Goal: Task Accomplishment & Management: Manage account settings

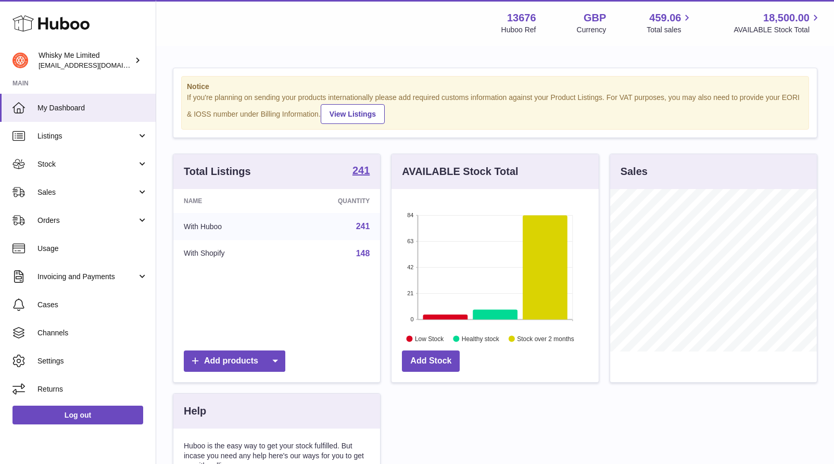
scroll to position [162, 207]
click at [82, 127] on link "Listings" at bounding box center [78, 136] width 156 height 28
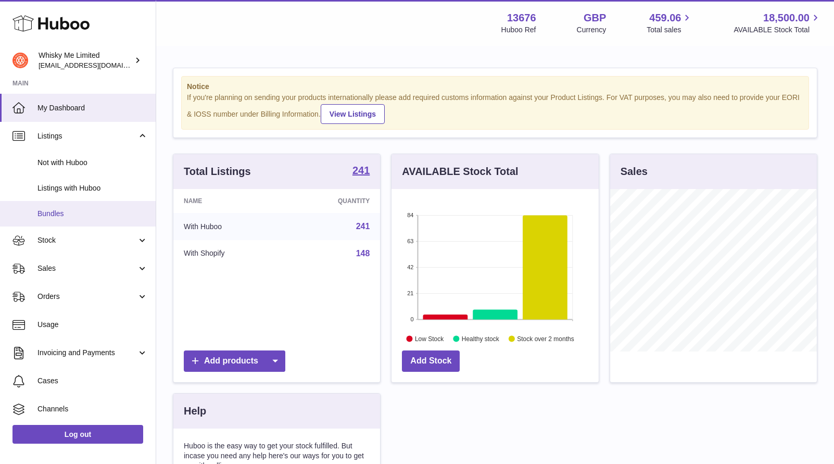
click at [109, 214] on span "Bundles" at bounding box center [92, 214] width 110 height 10
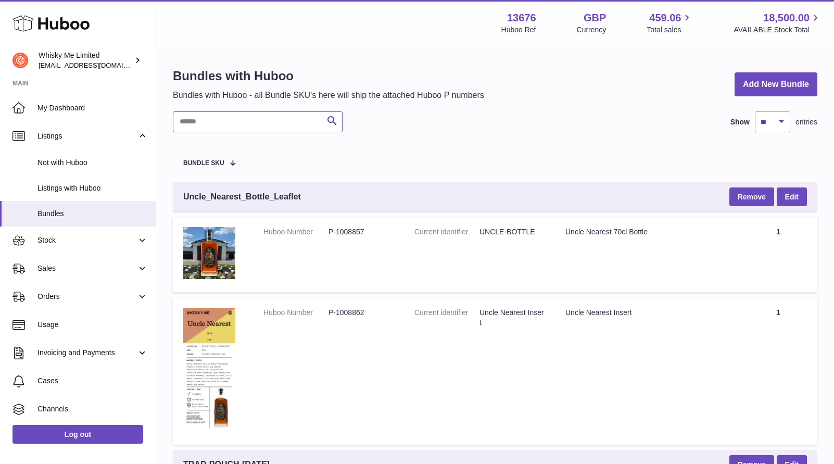
click at [256, 118] on input "text" at bounding box center [258, 121] width 170 height 21
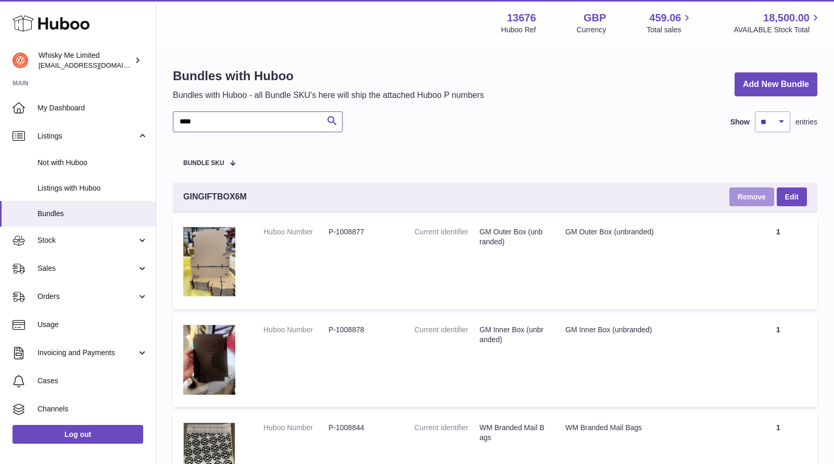
type input "****"
click at [741, 198] on button "Remove" at bounding box center [751, 196] width 45 height 19
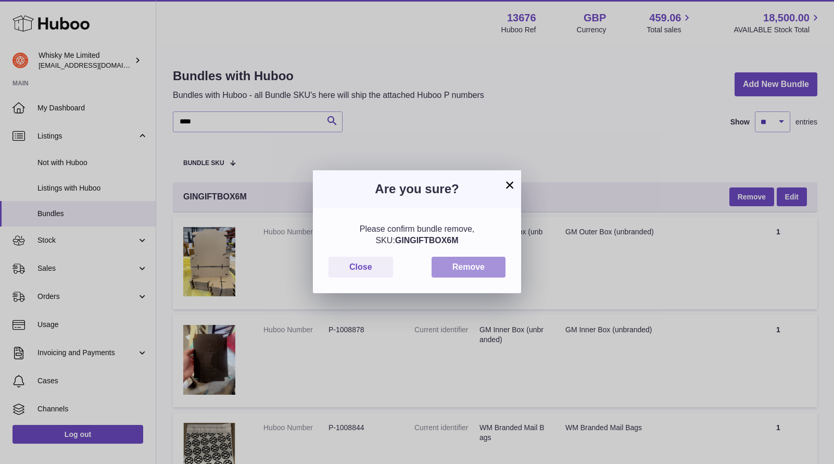
click at [447, 266] on button "Remove" at bounding box center [469, 267] width 74 height 21
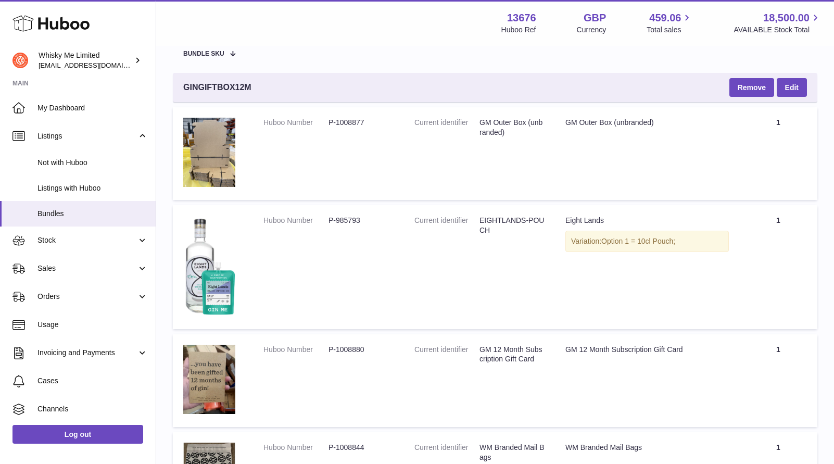
scroll to position [116, 0]
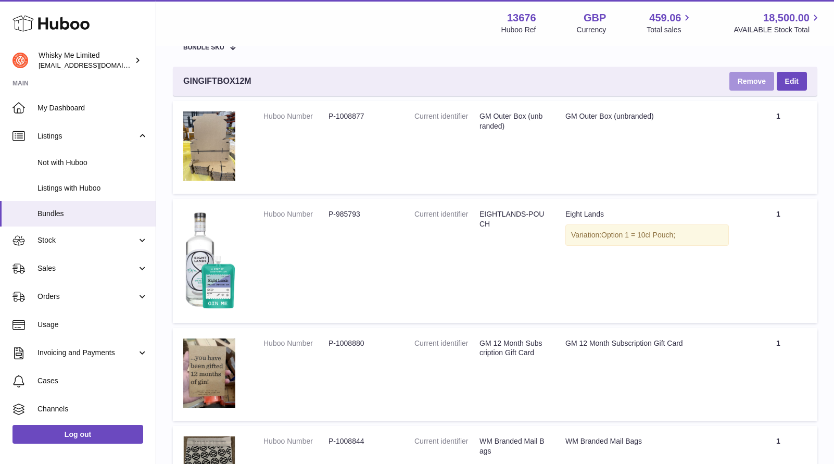
click at [753, 84] on button "Remove" at bounding box center [751, 81] width 45 height 19
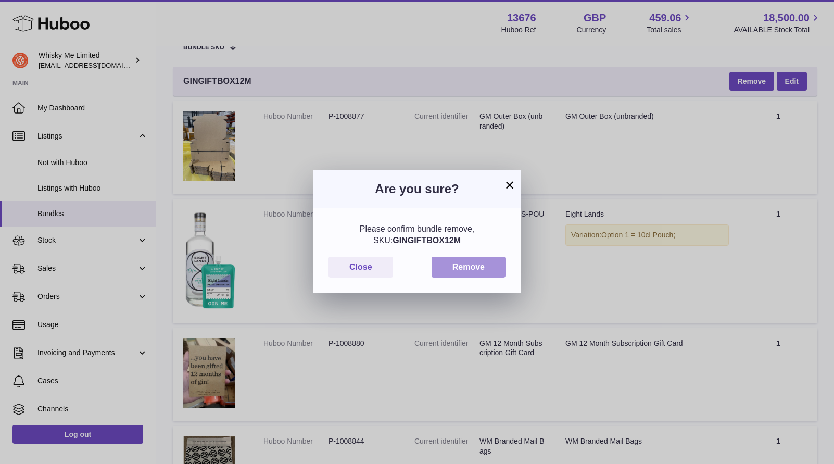
click at [463, 270] on button "Remove" at bounding box center [469, 267] width 74 height 21
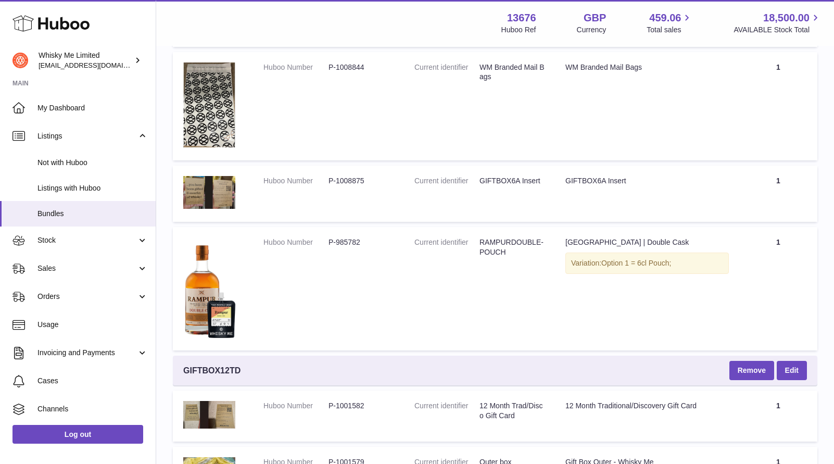
scroll to position [882, 0]
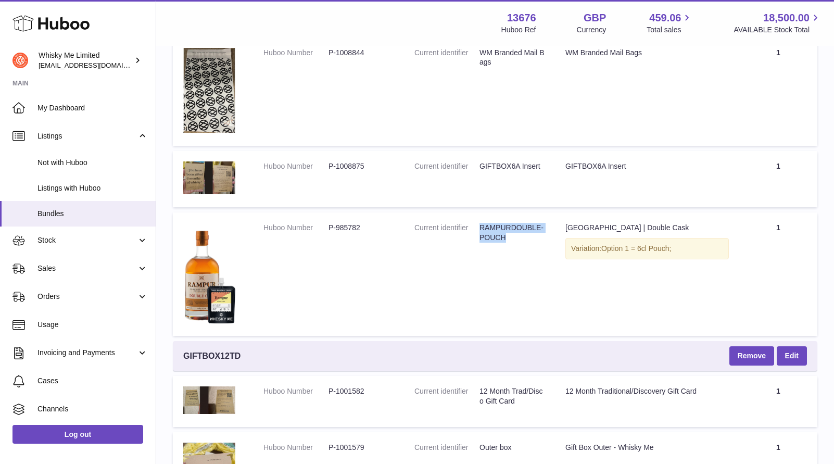
drag, startPoint x: 511, startPoint y: 237, endPoint x: 479, endPoint y: 223, distance: 34.0
click at [479, 223] on dd "RAMPURDOUBLE-POUCH" at bounding box center [511, 233] width 65 height 20
copy dd "RAMPURDOUBLE-POUCH"
click at [47, 245] on span "Stock" at bounding box center [86, 240] width 99 height 10
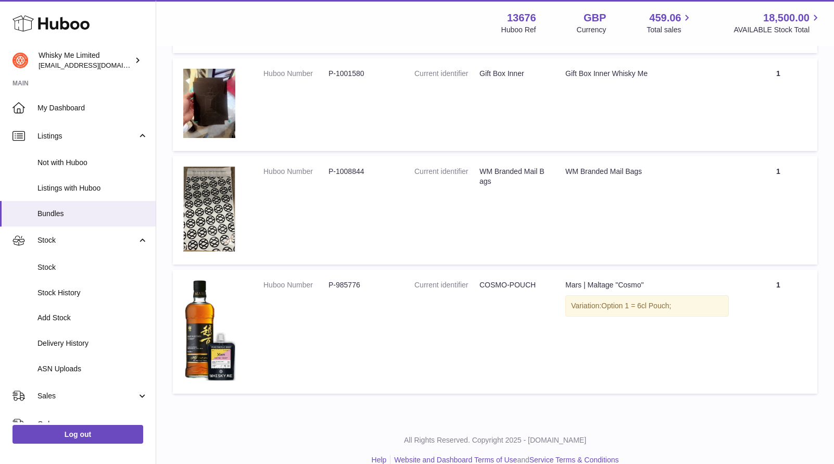
scroll to position [1875, 0]
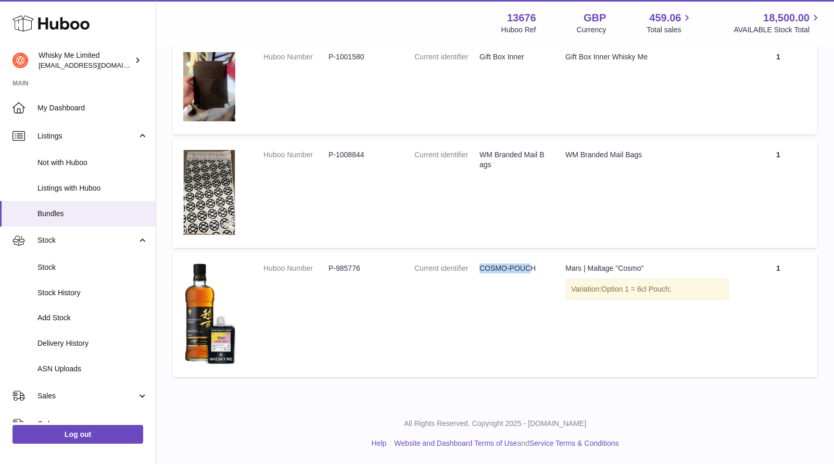
drag, startPoint x: 481, startPoint y: 267, endPoint x: 531, endPoint y: 268, distance: 50.0
click at [531, 268] on dd "COSMO-POUCH" at bounding box center [511, 268] width 65 height 10
click at [536, 271] on dd "COSMO-POUCH" at bounding box center [511, 268] width 65 height 10
drag, startPoint x: 536, startPoint y: 270, endPoint x: 479, endPoint y: 270, distance: 56.2
click at [479, 270] on dd "COSMO-POUCH" at bounding box center [511, 268] width 65 height 10
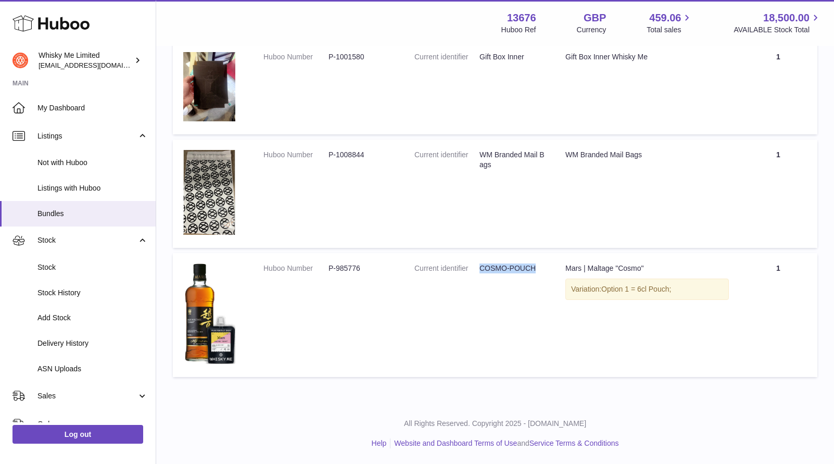
copy dd "COSMO-POUCH"
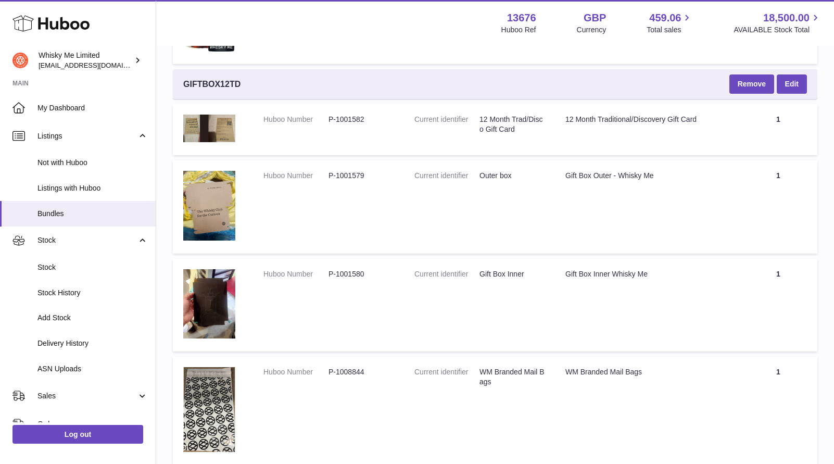
scroll to position [1141, 0]
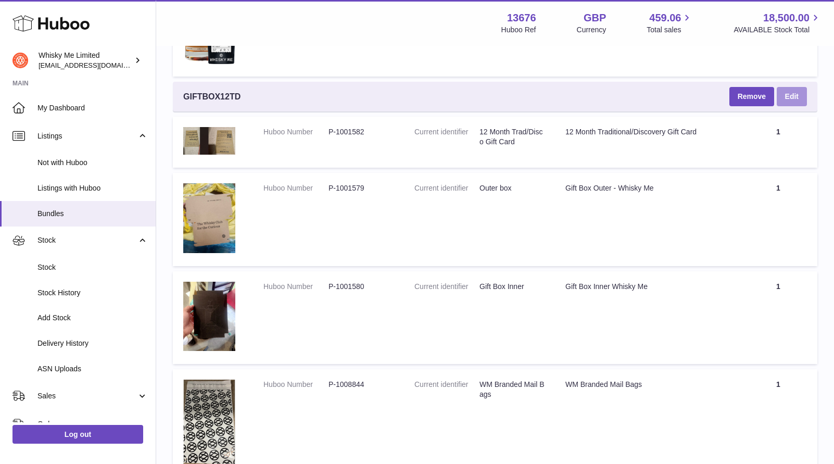
click at [794, 102] on link "Edit" at bounding box center [792, 96] width 30 height 19
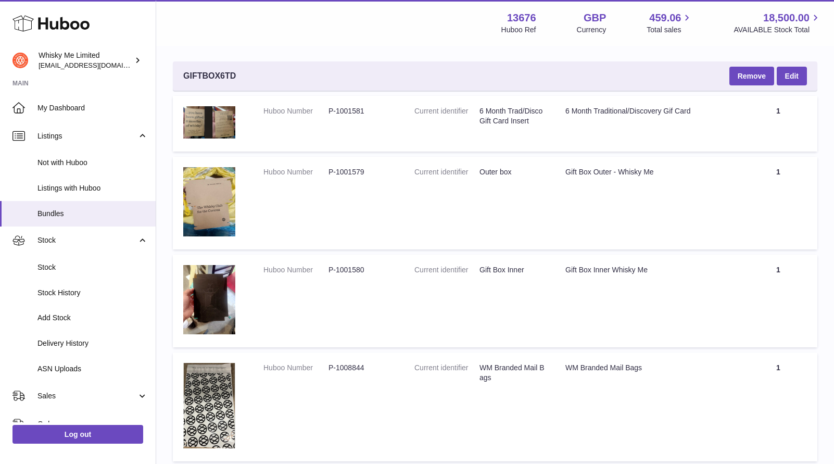
scroll to position [124, 0]
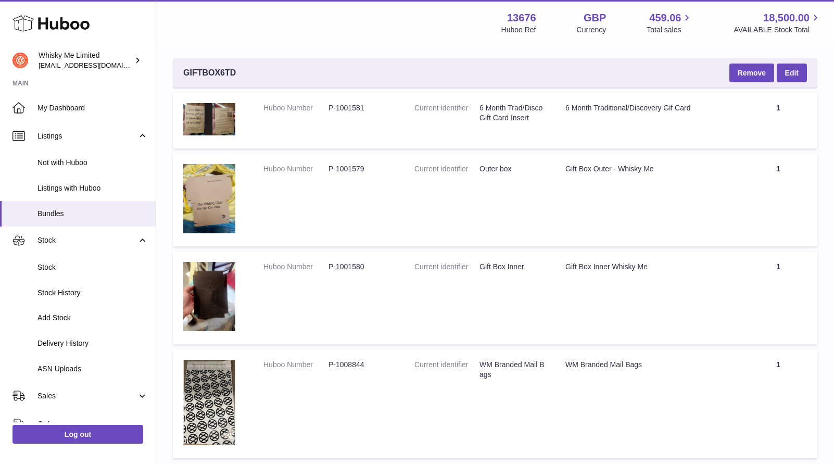
click at [348, 105] on dd "P-1001581" at bounding box center [361, 108] width 65 height 10
click at [360, 109] on dd "P-1001581" at bounding box center [361, 108] width 65 height 10
drag, startPoint x: 364, startPoint y: 109, endPoint x: 323, endPoint y: 109, distance: 40.6
click at [323, 109] on dl "Huboo Number P-1001581" at bounding box center [328, 110] width 130 height 15
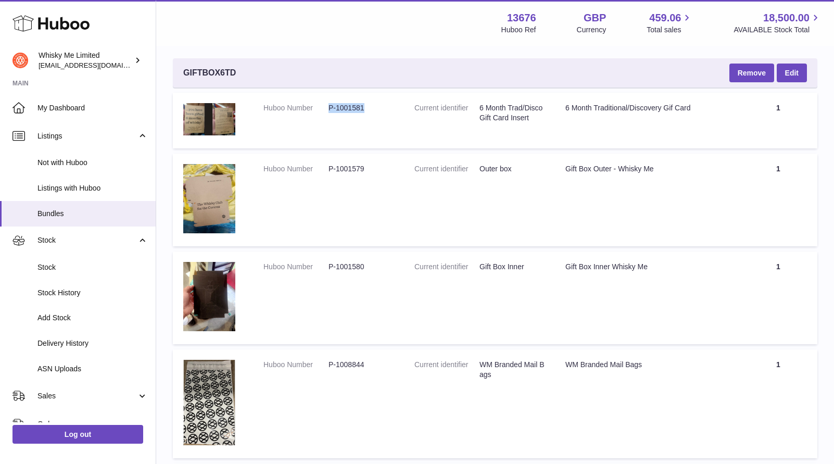
copy dl "P-1001581"
drag, startPoint x: 531, startPoint y: 119, endPoint x: 477, endPoint y: 110, distance: 54.8
click at [477, 110] on dl "Current identifier 6 Month Trad/Disco Gift Card Insert" at bounding box center [479, 115] width 130 height 25
copy dl "6 Month Trad/Disco Gift Card Insert"
drag, startPoint x: 521, startPoint y: 173, endPoint x: 479, endPoint y: 169, distance: 41.9
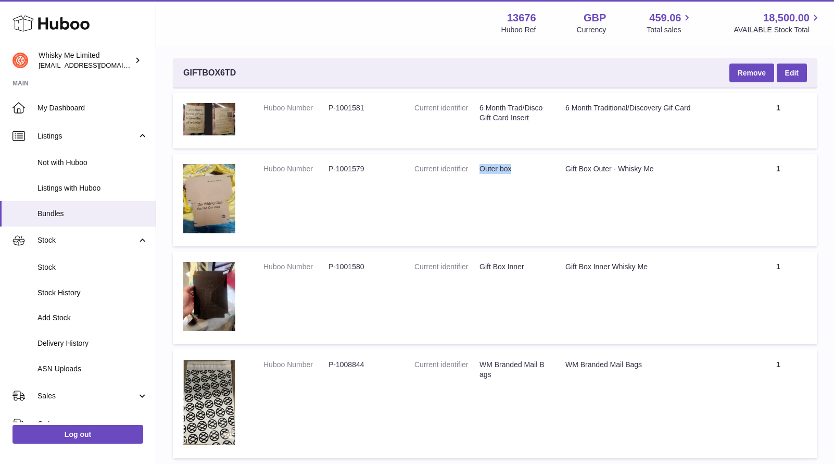
click at [479, 169] on dl "Current identifier Outer box" at bounding box center [479, 171] width 130 height 15
copy dd "Outer box"
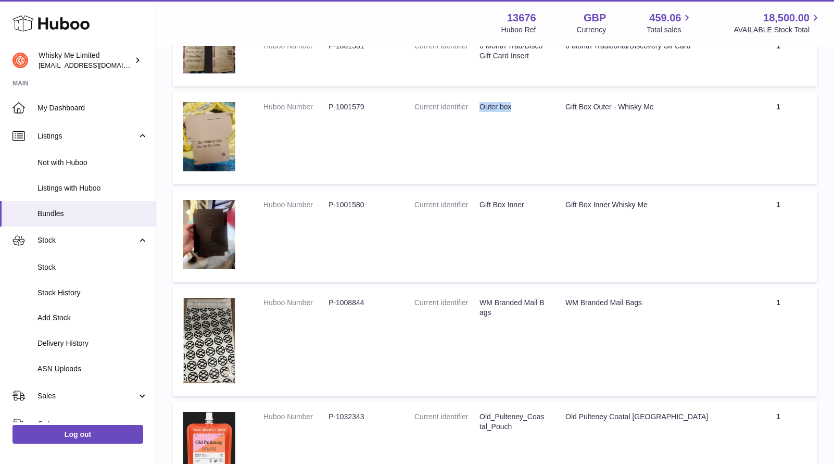
scroll to position [192, 0]
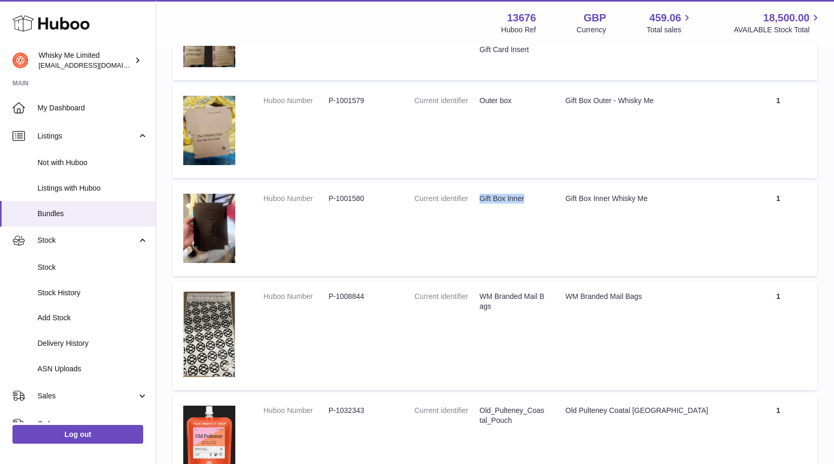
drag, startPoint x: 524, startPoint y: 197, endPoint x: 479, endPoint y: 197, distance: 44.8
click at [479, 197] on dd "Gift Box Inner" at bounding box center [511, 199] width 65 height 10
copy dl "Gift Box Inner"
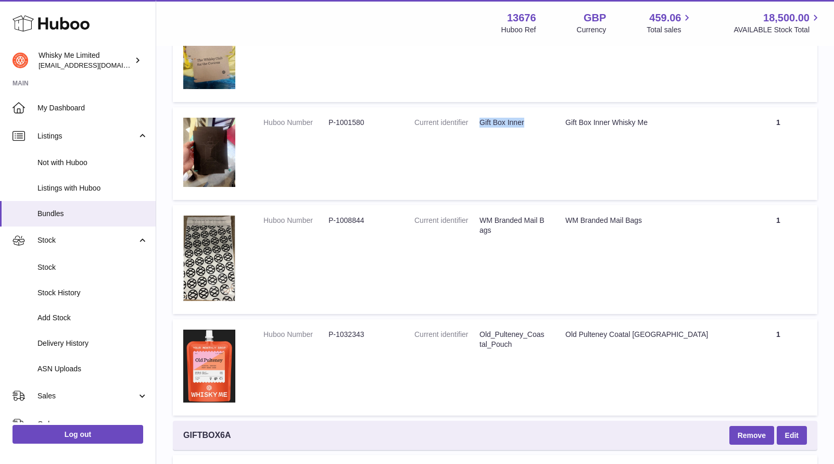
scroll to position [267, 0]
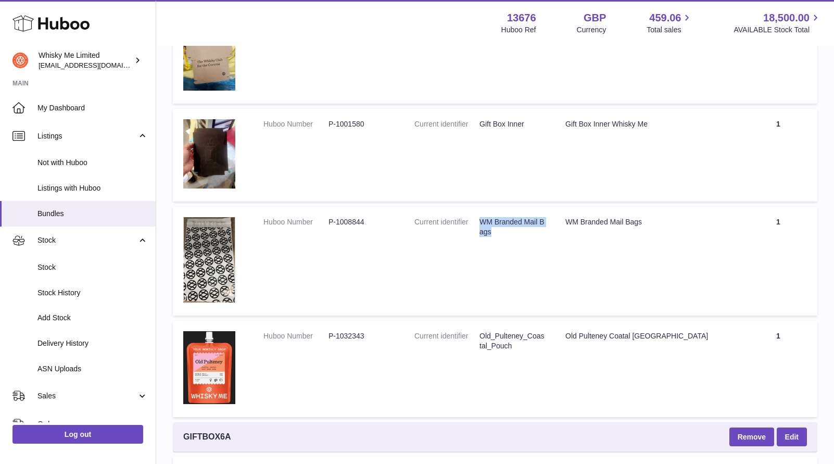
drag, startPoint x: 508, startPoint y: 234, endPoint x: 479, endPoint y: 219, distance: 31.9
click at [479, 219] on dd "WM Branded Mail Bags" at bounding box center [511, 227] width 65 height 20
copy dd "WM Branded Mail Bags"
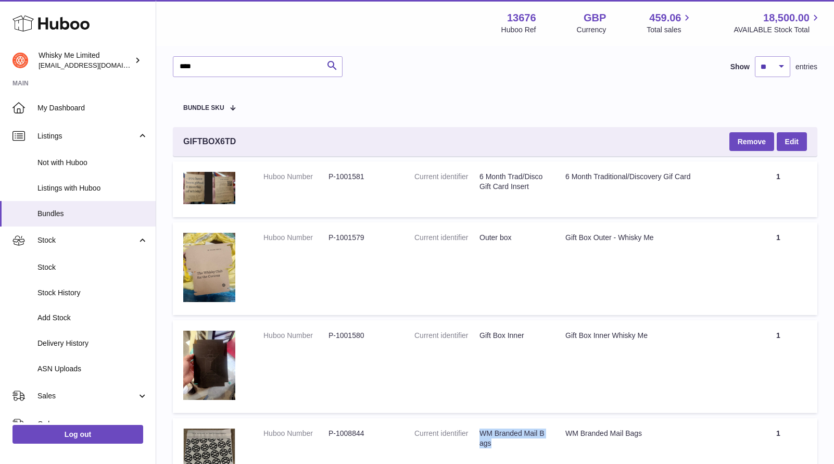
scroll to position [53, 0]
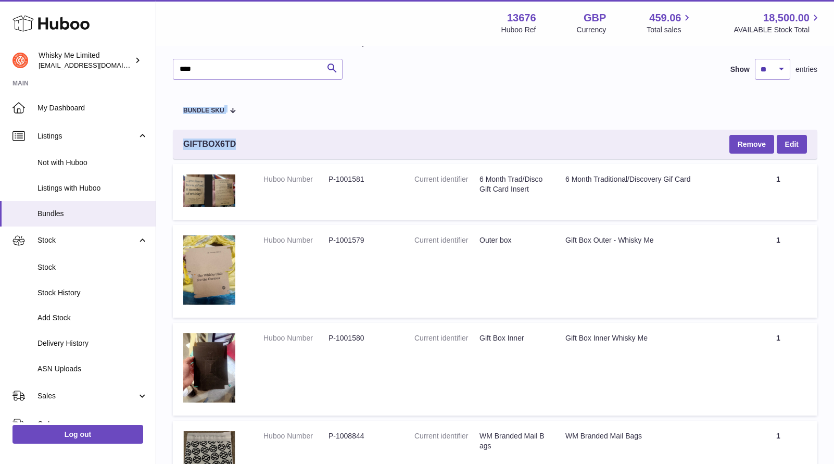
drag, startPoint x: 256, startPoint y: 146, endPoint x: 169, endPoint y: 143, distance: 87.5
click at [205, 143] on span "GIFTBOX6TD" at bounding box center [209, 143] width 53 height 11
drag, startPoint x: 238, startPoint y: 144, endPoint x: 184, endPoint y: 144, distance: 54.1
click at [184, 144] on div "GIFTBOX6TD Remove Edit" at bounding box center [495, 144] width 645 height 29
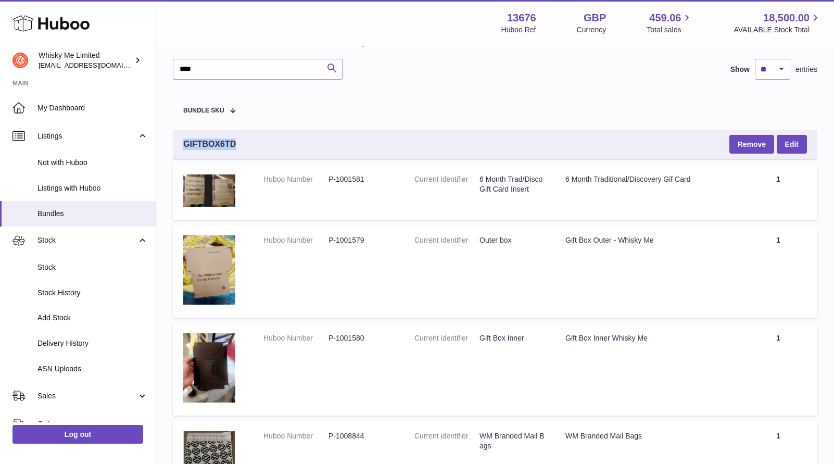
copy span "GIFTBOX6TD"
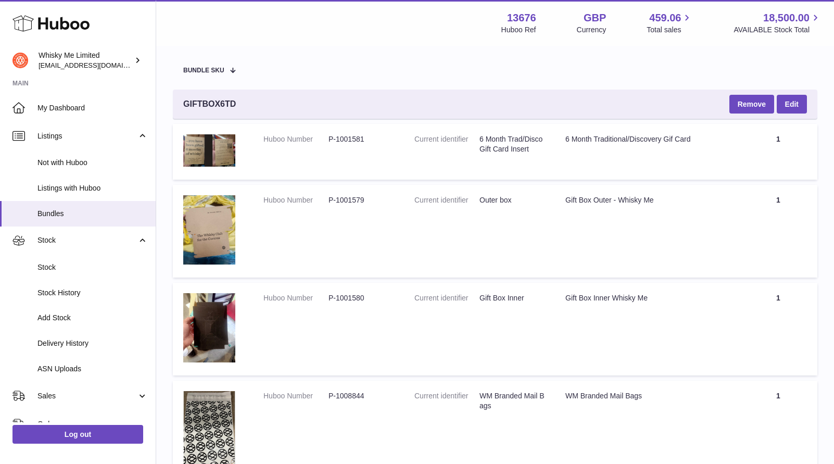
click at [542, 199] on dd "Outer box" at bounding box center [511, 200] width 65 height 10
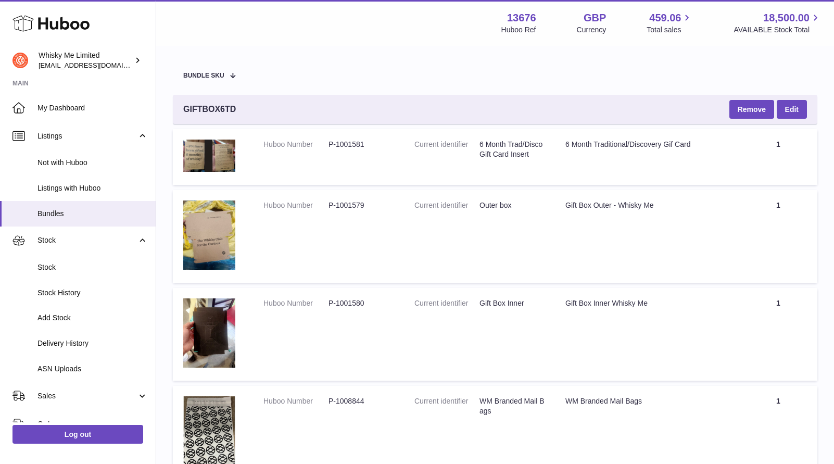
scroll to position [85, 0]
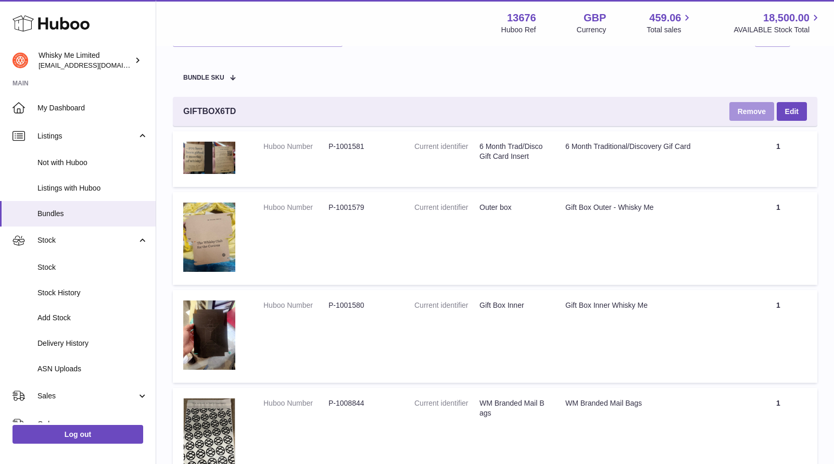
click at [757, 111] on button "Remove" at bounding box center [751, 111] width 45 height 19
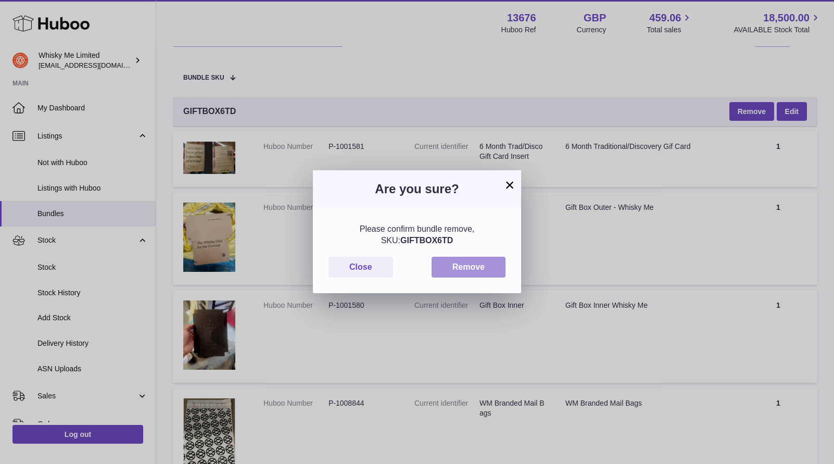
click at [479, 265] on button "Remove" at bounding box center [469, 267] width 74 height 21
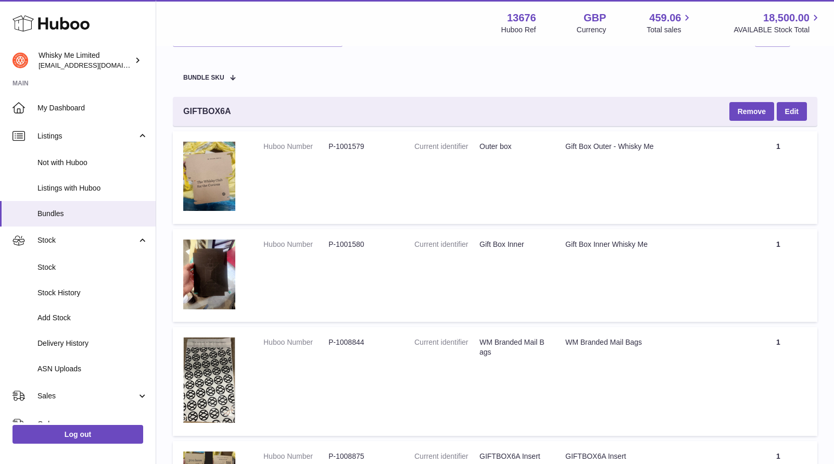
scroll to position [0, 0]
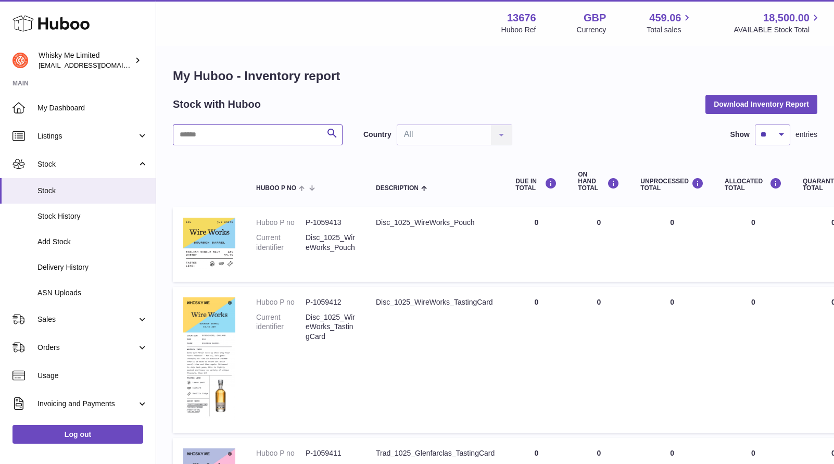
click at [271, 129] on input "text" at bounding box center [258, 134] width 170 height 21
paste input "**********"
type input "**********"
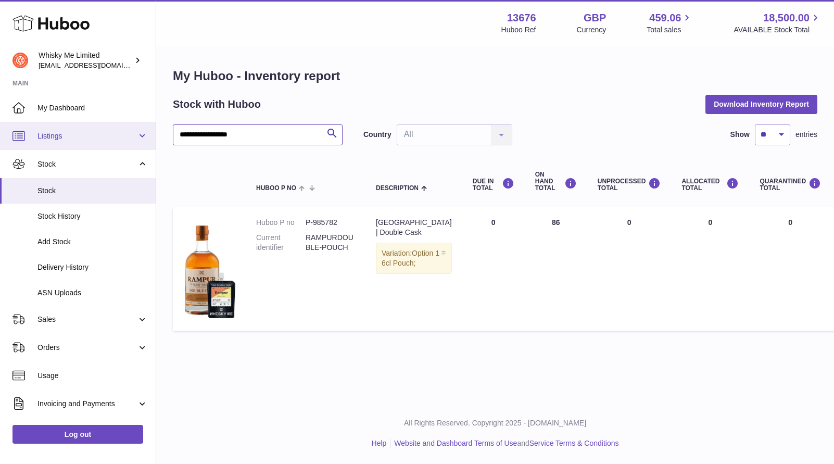
drag, startPoint x: 281, startPoint y: 135, endPoint x: 142, endPoint y: 134, distance: 139.5
click at [142, 134] on div "**********" at bounding box center [417, 232] width 834 height 464
paste input "text"
type input "**********"
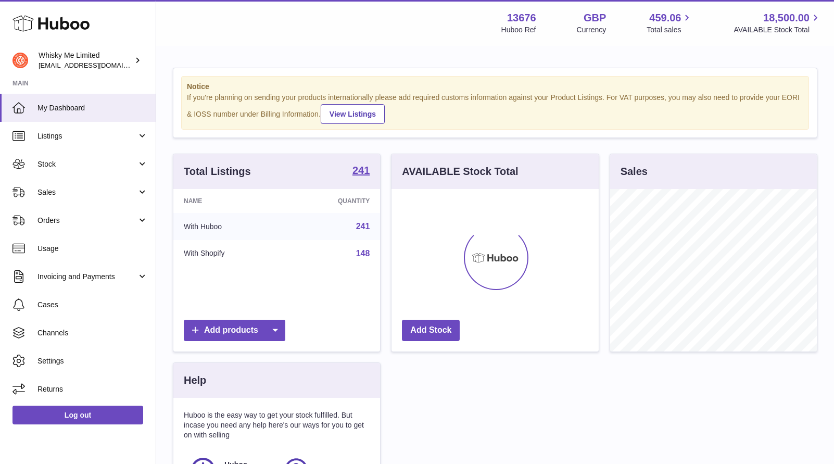
scroll to position [162, 207]
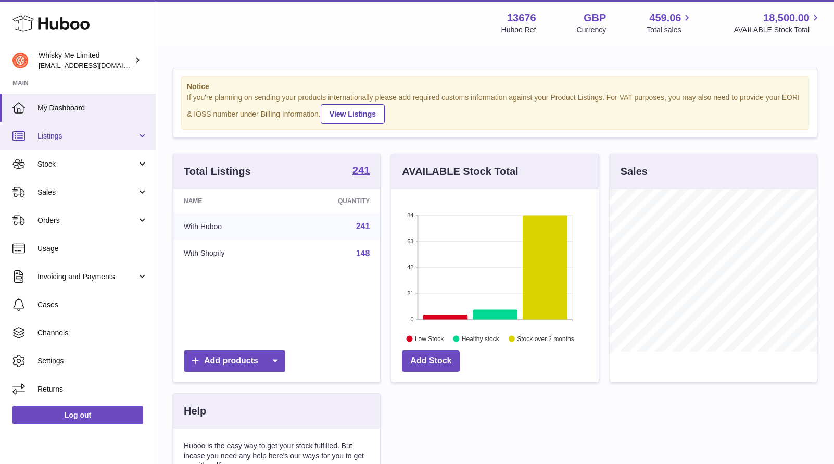
click at [96, 141] on link "Listings" at bounding box center [78, 136] width 156 height 28
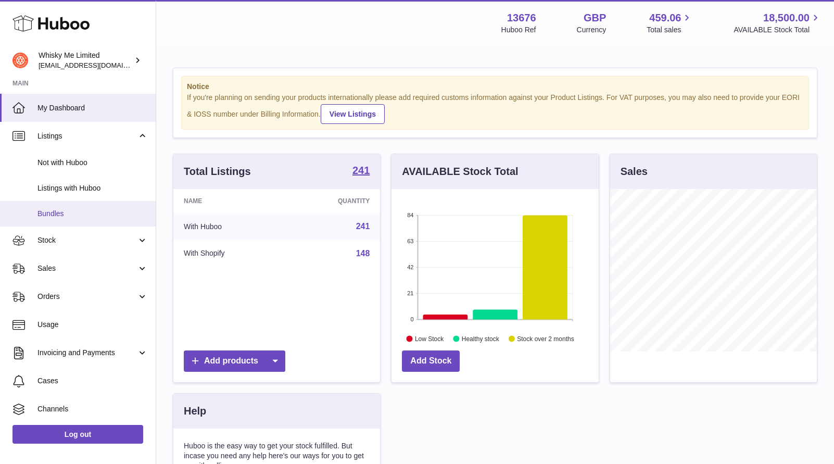
click at [107, 216] on span "Bundles" at bounding box center [92, 214] width 110 height 10
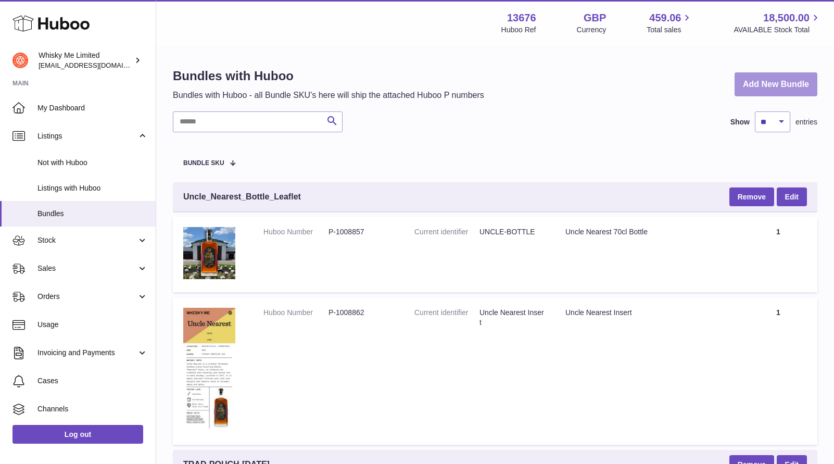
click at [765, 90] on link "Add New Bundle" at bounding box center [776, 84] width 83 height 24
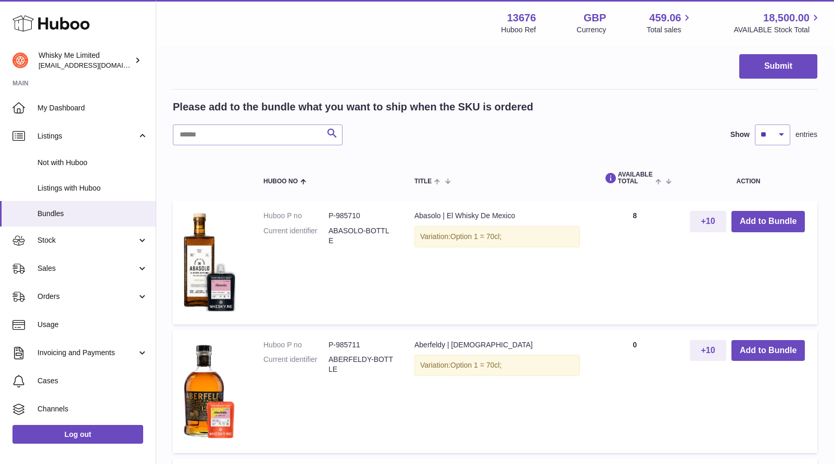
scroll to position [276, 0]
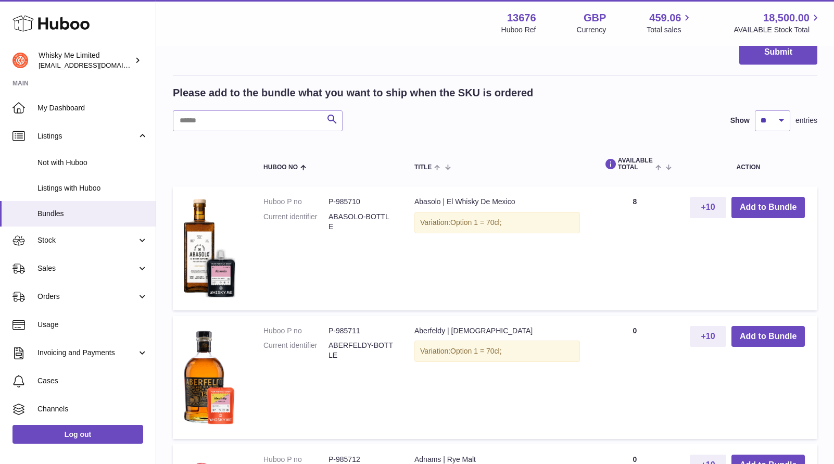
click at [285, 124] on input "text" at bounding box center [258, 120] width 170 height 21
paste input "*********"
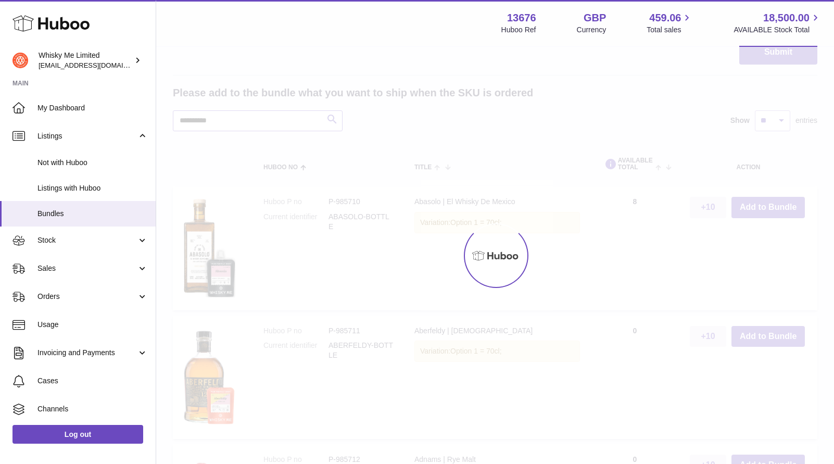
scroll to position [105, 0]
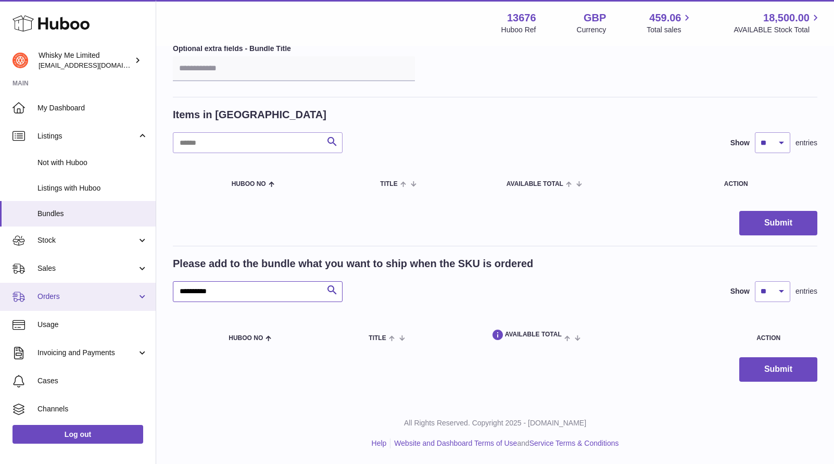
drag, startPoint x: 238, startPoint y: 288, endPoint x: 98, endPoint y: 288, distance: 140.0
click at [98, 288] on div "Huboo Whisky Me Limited orders@whiskyshop.com Main My Dashboard Listings Not wi…" at bounding box center [417, 179] width 834 height 569
paste input "**********"
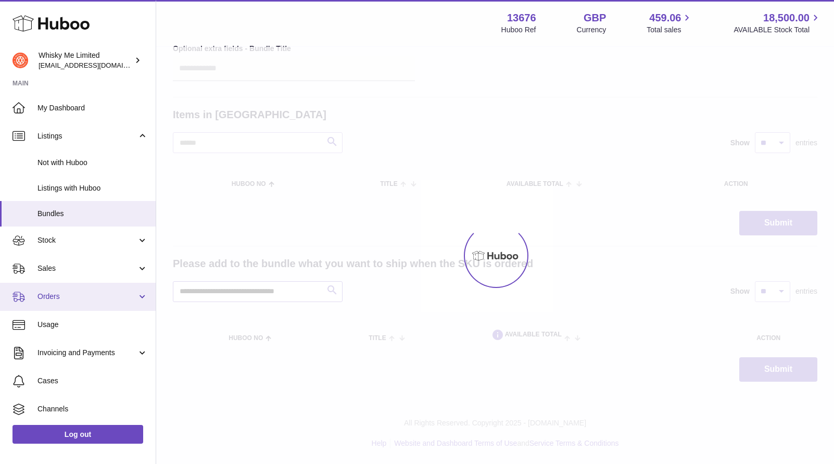
scroll to position [171, 0]
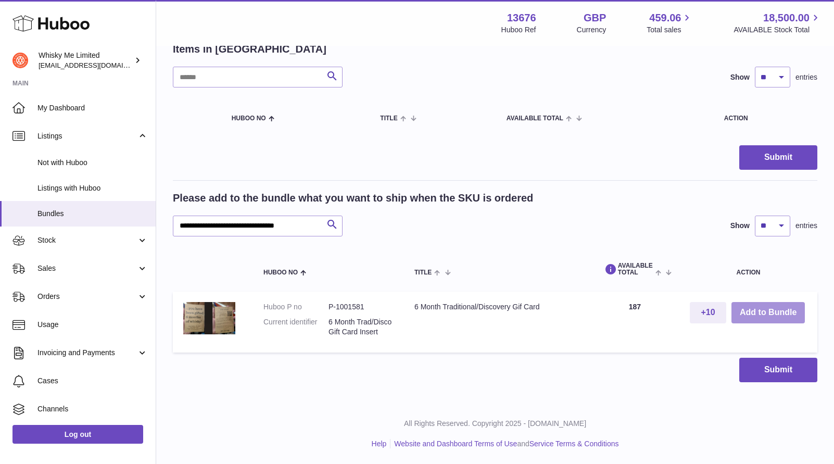
click at [774, 320] on button "Add to Bundle" at bounding box center [767, 312] width 73 height 21
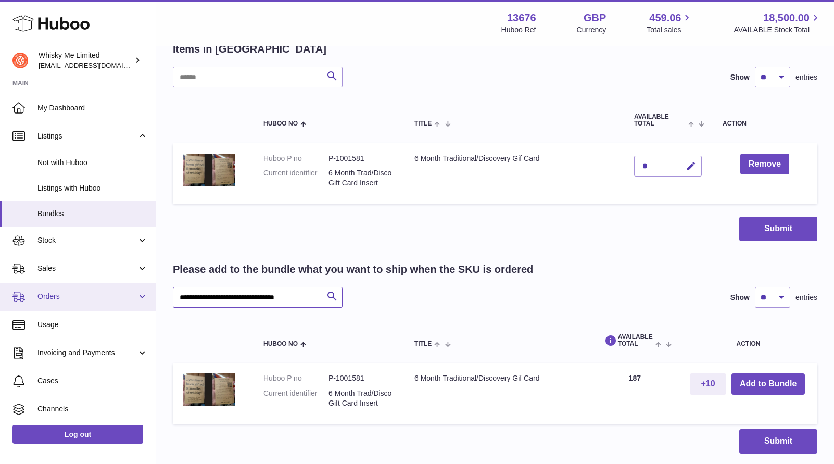
drag, startPoint x: 306, startPoint y: 297, endPoint x: 58, endPoint y: 295, distance: 247.8
click at [58, 295] on div "Huboo Whisky Me Limited orders@whiskyshop.com Main My Dashboard Listings Not wi…" at bounding box center [417, 182] width 834 height 706
paste input "text"
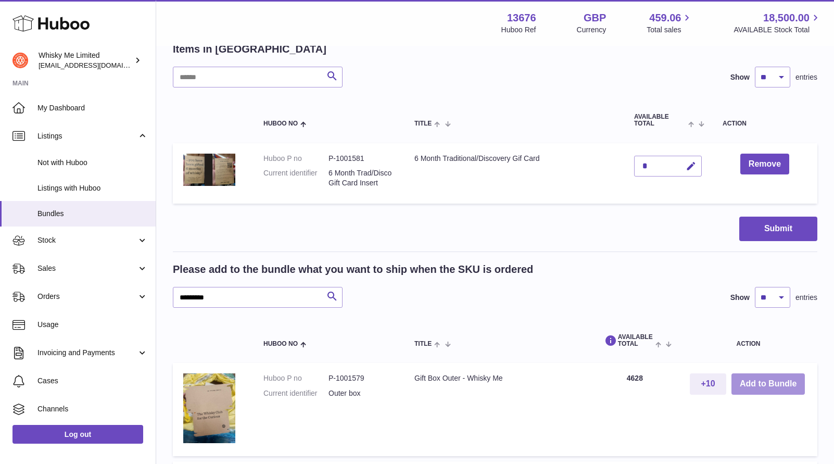
click at [769, 386] on button "Add to Bundle" at bounding box center [767, 383] width 73 height 21
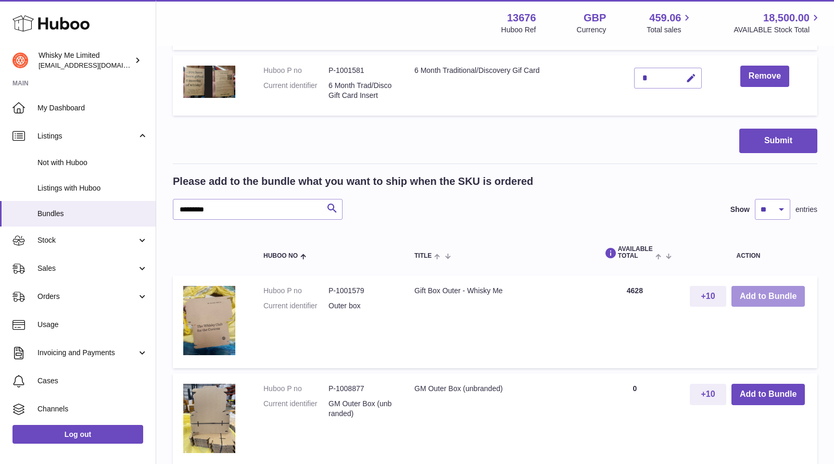
scroll to position [368, 0]
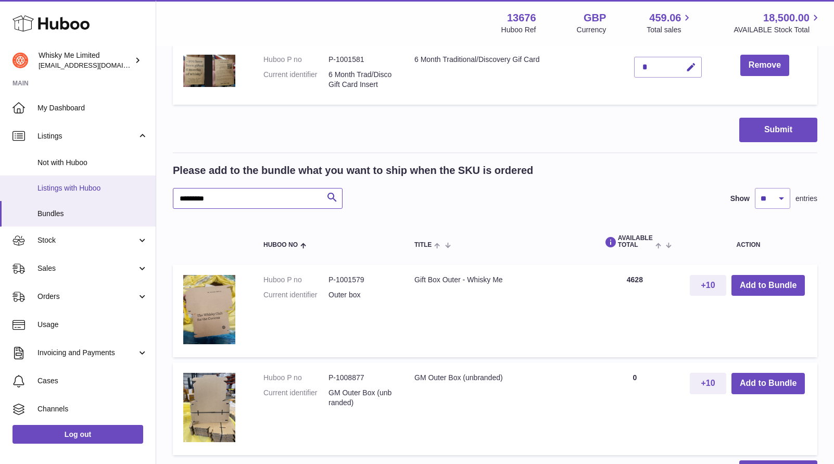
drag, startPoint x: 224, startPoint y: 201, endPoint x: 123, endPoint y: 193, distance: 100.9
click at [123, 193] on div "Huboo Whisky Me Limited orders@whiskyshop.com Main My Dashboard Listings Not wi…" at bounding box center [417, 99] width 834 height 935
paste input "*****"
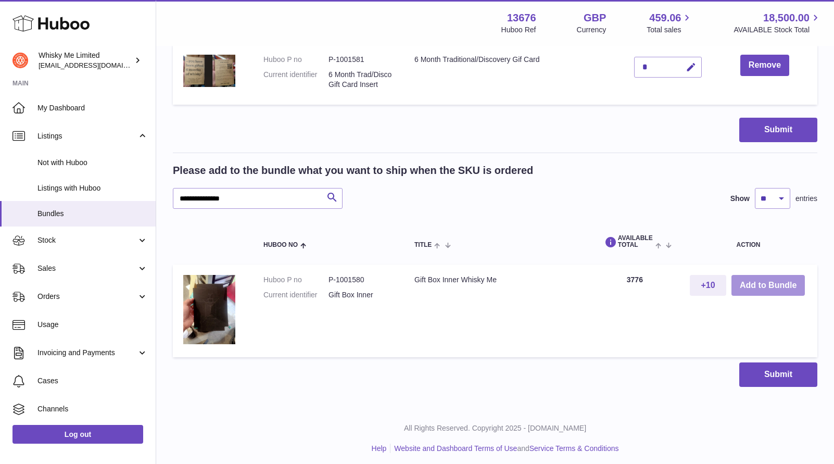
click at [755, 285] on button "Add to Bundle" at bounding box center [767, 285] width 73 height 21
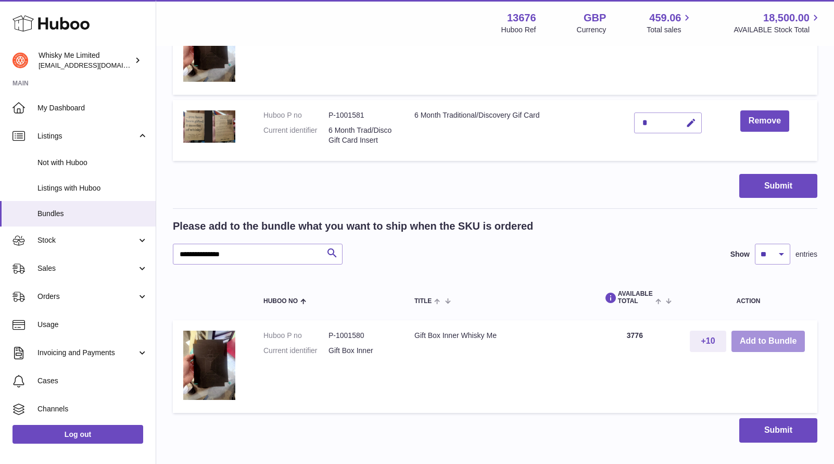
scroll to position [423, 0]
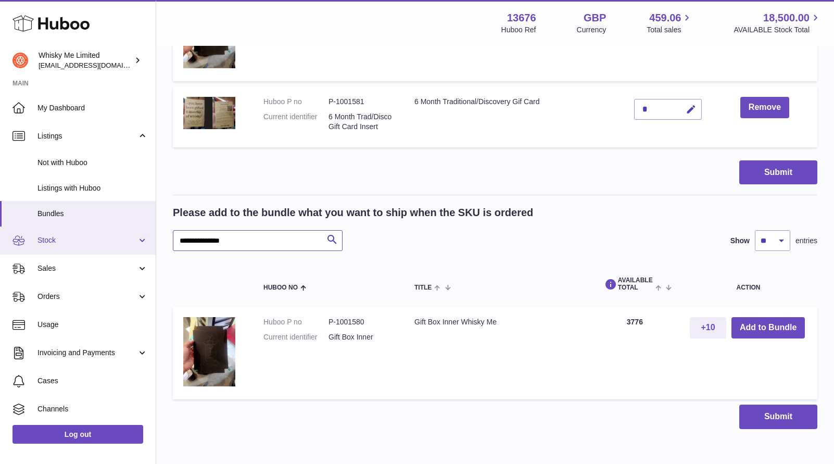
drag, startPoint x: 279, startPoint y: 243, endPoint x: 72, endPoint y: 241, distance: 206.7
click at [72, 241] on div "Huboo Whisky Me Limited orders@whiskyshop.com Main My Dashboard Listings Not wi…" at bounding box center [417, 44] width 834 height 935
paste input "******"
type input "**********"
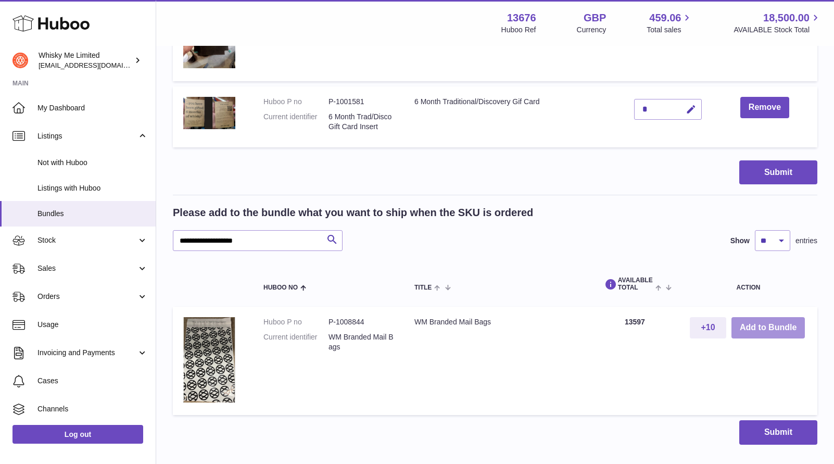
click at [746, 320] on button "Add to Bundle" at bounding box center [767, 327] width 73 height 21
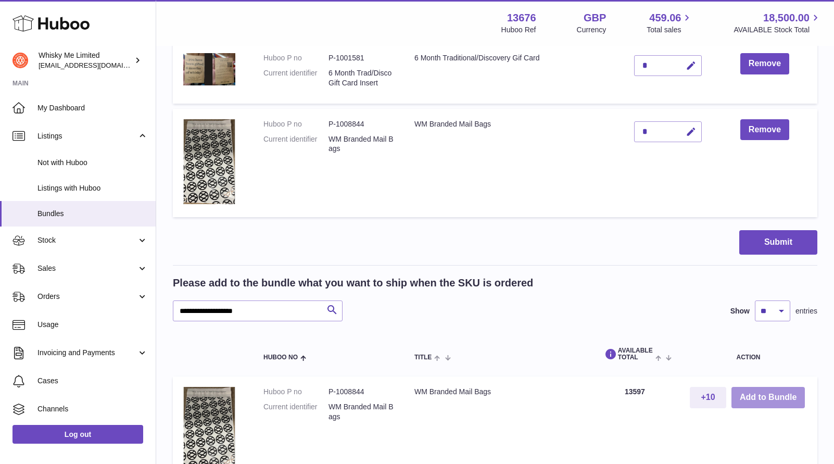
scroll to position [600, 0]
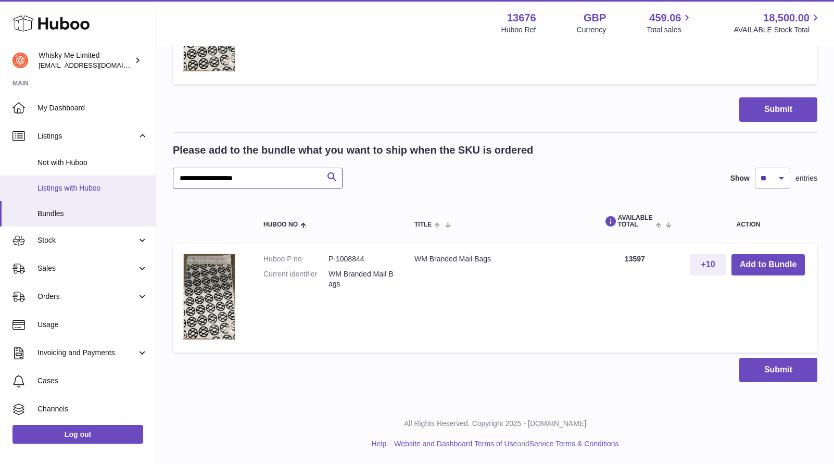
drag, startPoint x: 304, startPoint y: 174, endPoint x: 107, endPoint y: 178, distance: 196.8
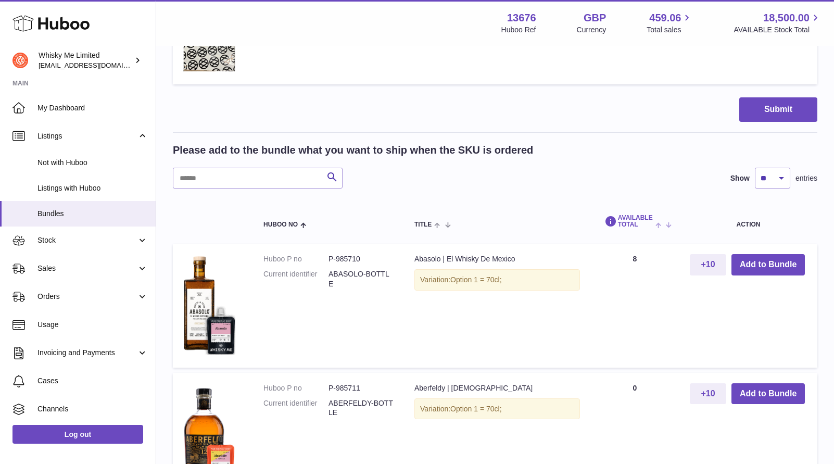
click at [659, 227] on span at bounding box center [661, 224] width 16 height 8
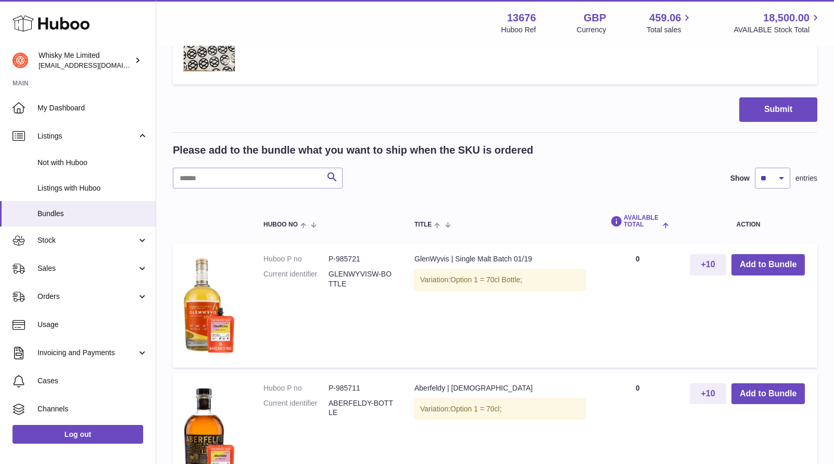
click at [665, 226] on span at bounding box center [664, 224] width 9 height 8
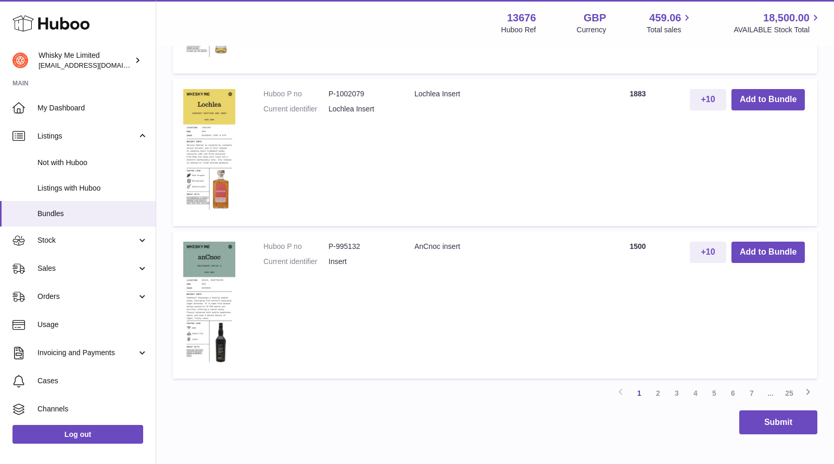
scroll to position [1816, 0]
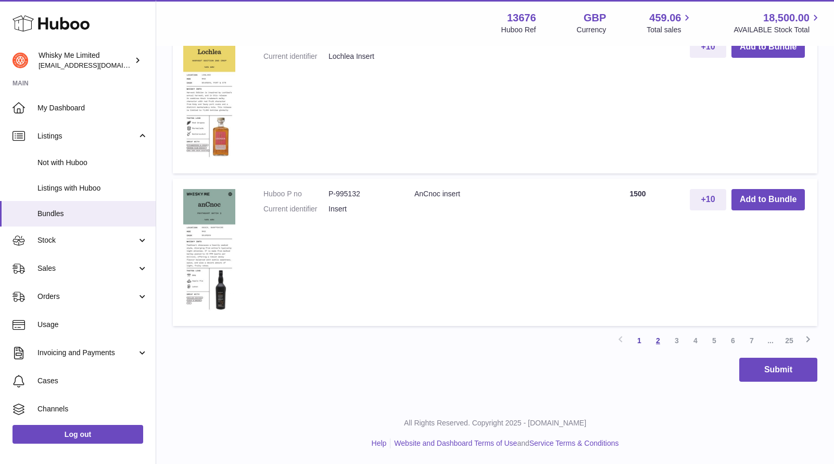
click at [654, 343] on link "2" at bounding box center [658, 340] width 19 height 19
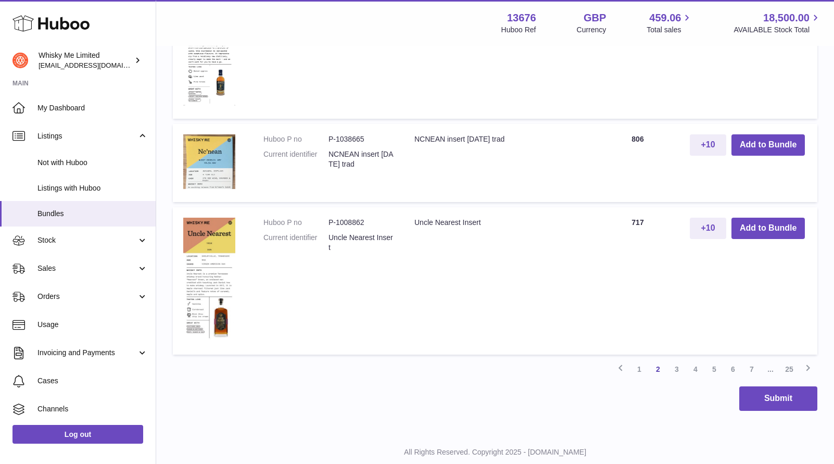
scroll to position [1742, 0]
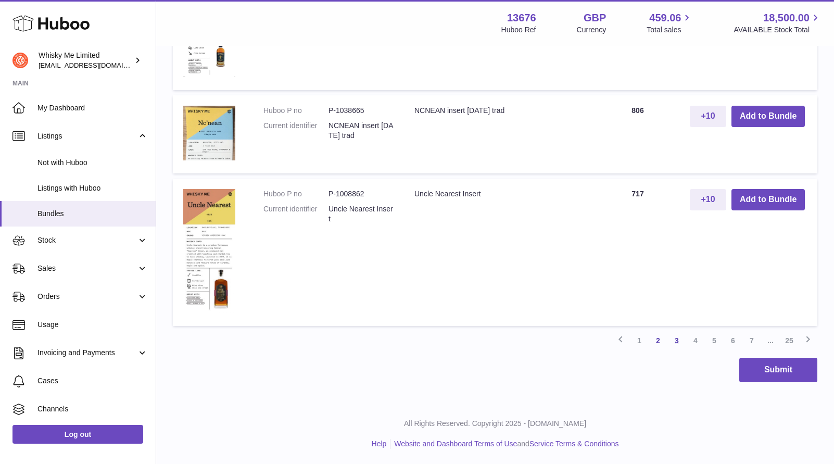
click at [680, 344] on link "3" at bounding box center [676, 340] width 19 height 19
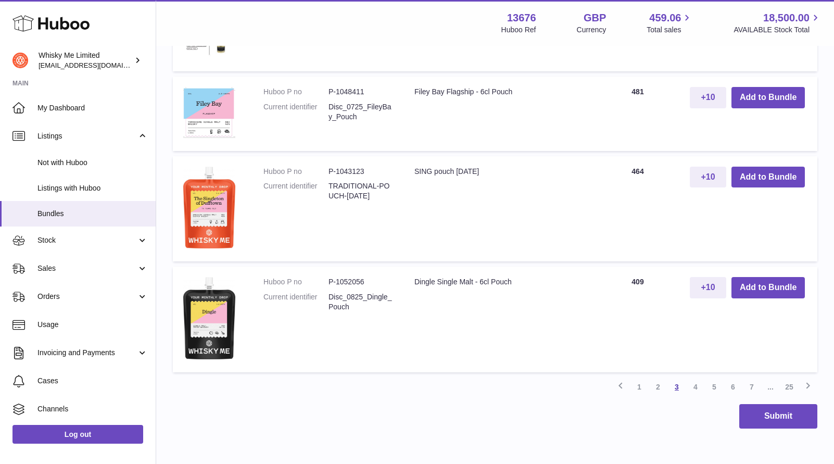
scroll to position [1569, 0]
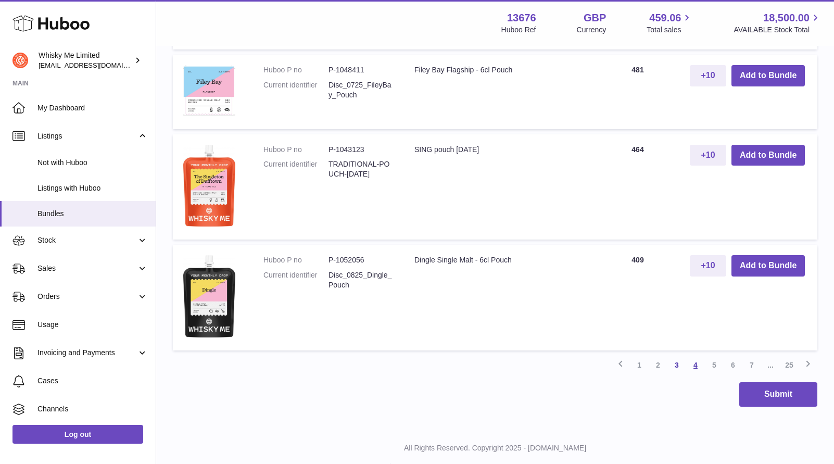
click at [692, 367] on link "4" at bounding box center [695, 365] width 19 height 19
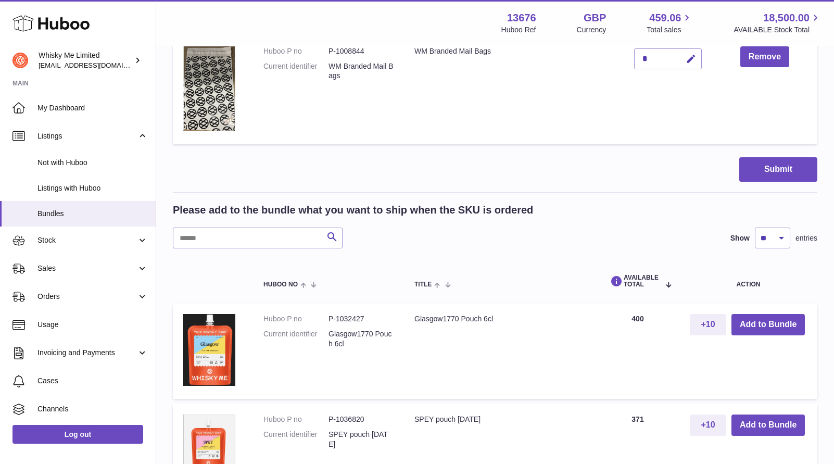
scroll to position [539, 0]
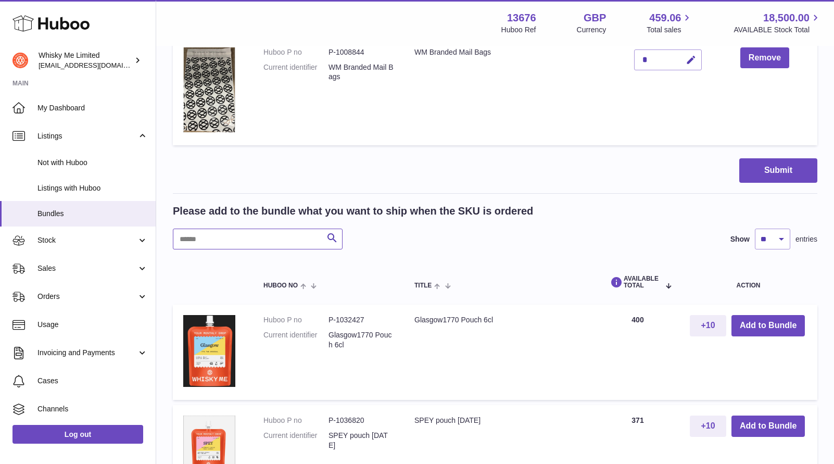
click at [254, 237] on input "text" at bounding box center [258, 239] width 170 height 21
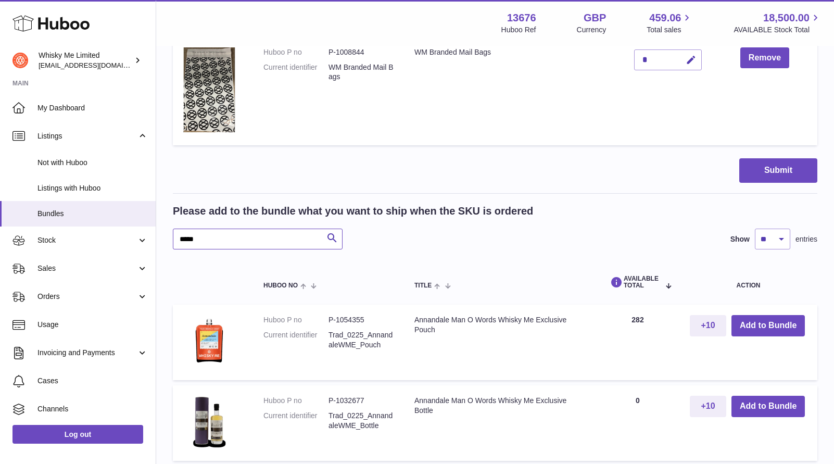
scroll to position [648, 0]
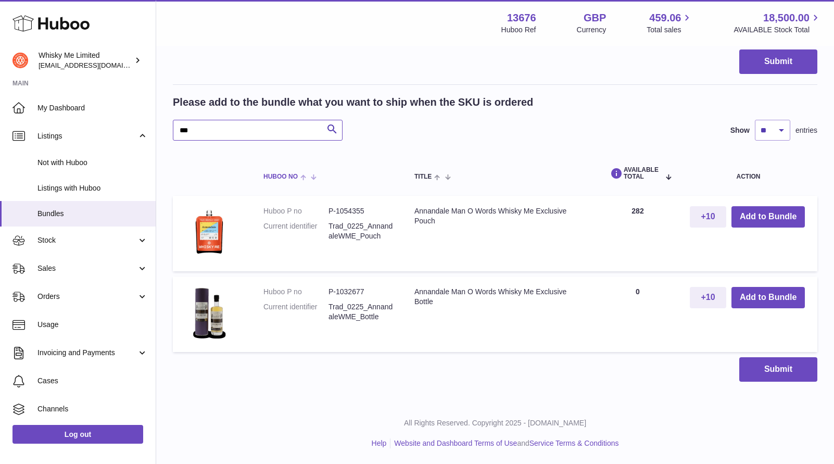
type input "***"
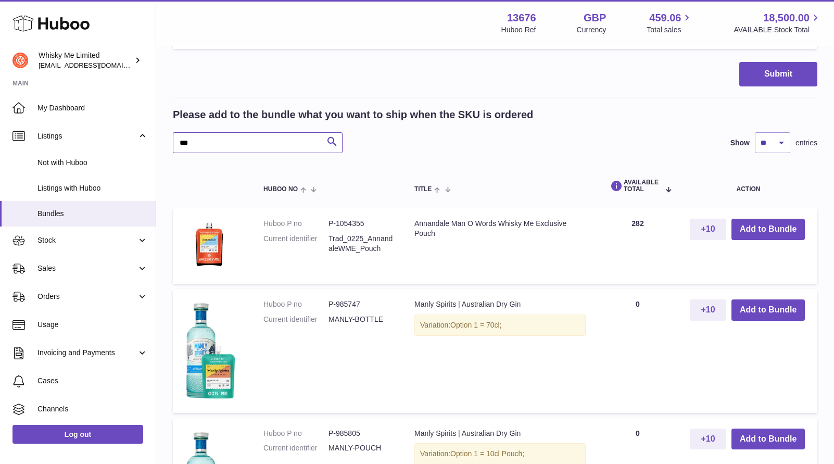
scroll to position [631, 0]
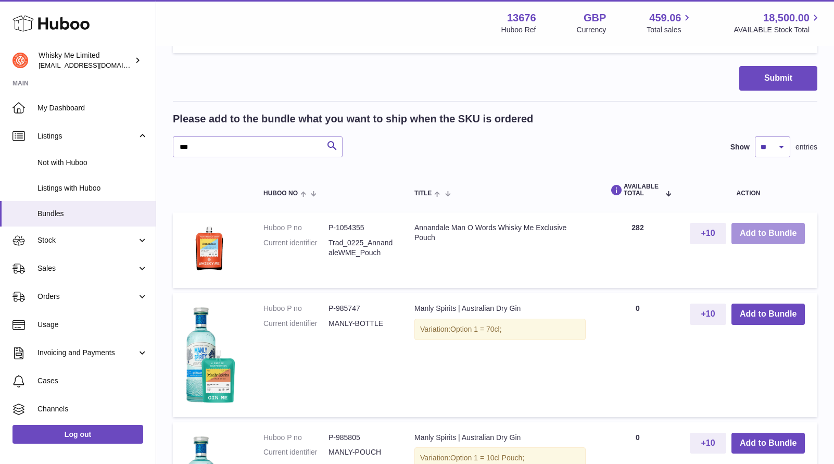
click at [757, 232] on button "Add to Bundle" at bounding box center [767, 233] width 73 height 21
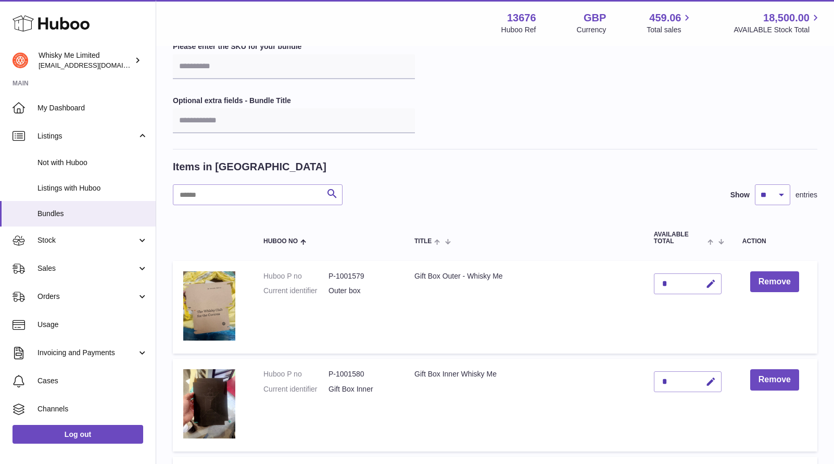
scroll to position [28, 0]
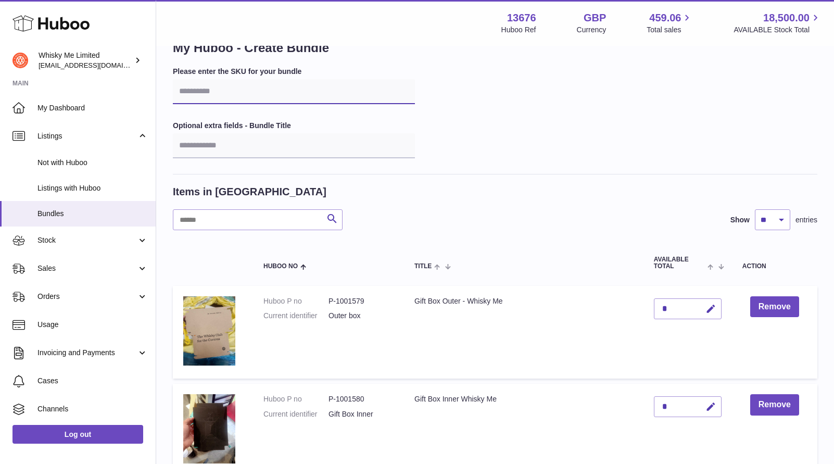
click at [263, 94] on input "text" at bounding box center [294, 91] width 242 height 25
paste input "**********"
type input "**********"
click at [228, 142] on input "text" at bounding box center [294, 145] width 242 height 25
paste input "**********"
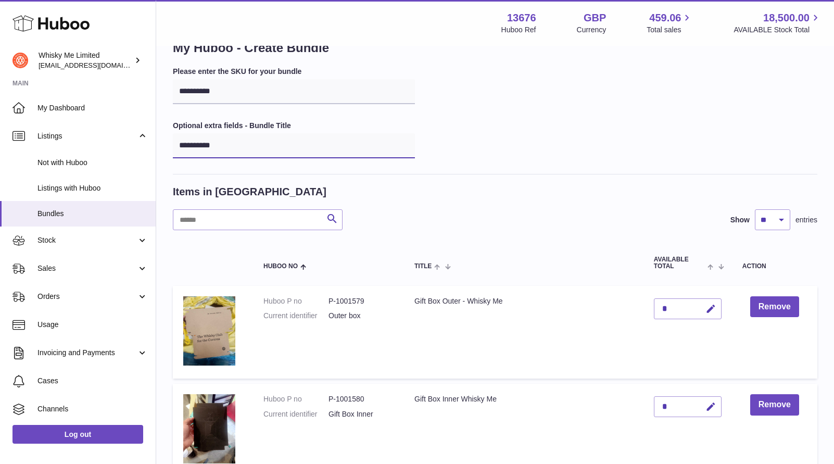
type input "**********"
click at [524, 76] on div "**********" at bounding box center [495, 121] width 645 height 108
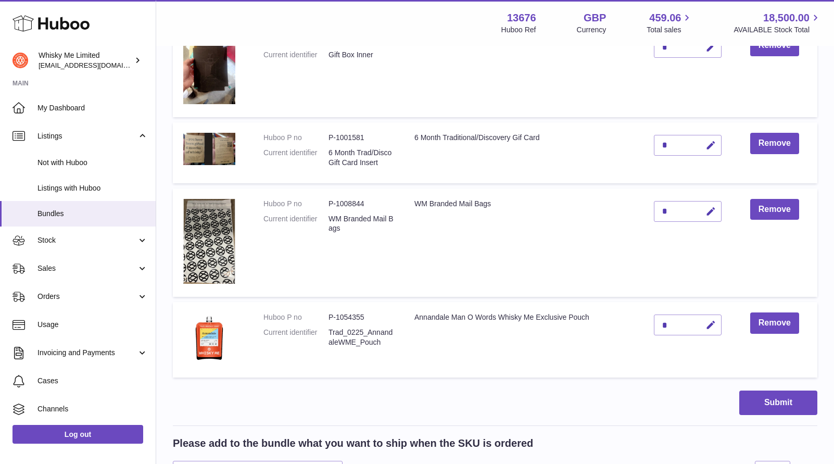
scroll to position [401, 0]
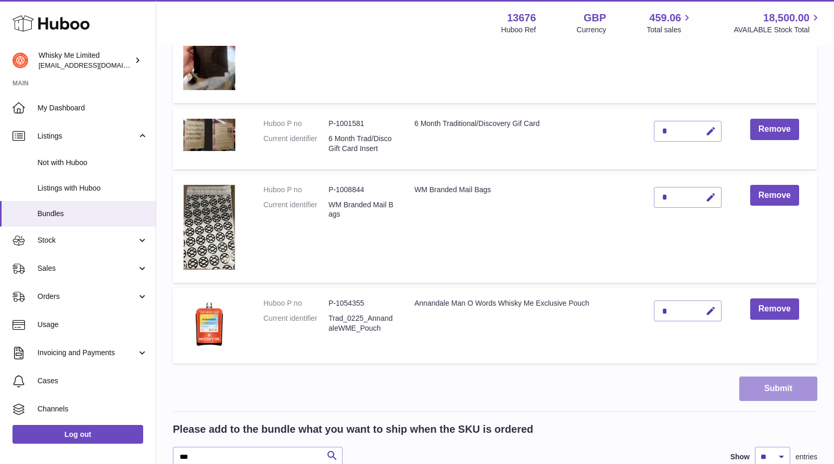
click at [752, 378] on button "Submit" at bounding box center [778, 388] width 78 height 24
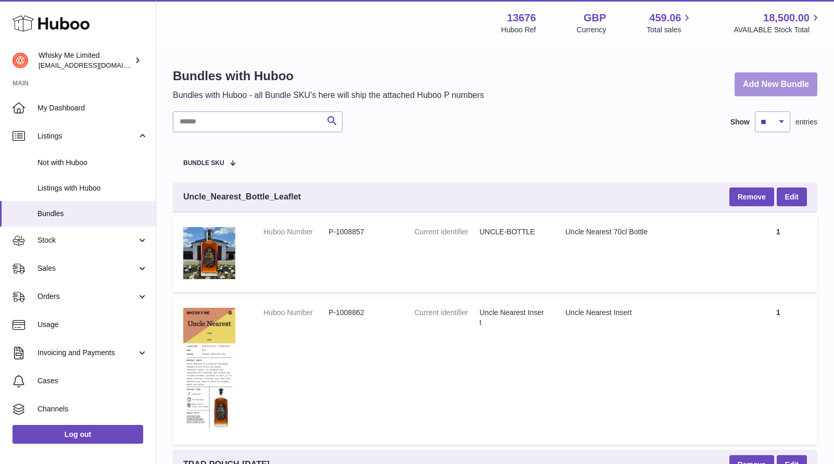
click at [768, 77] on link "Add New Bundle" at bounding box center [776, 84] width 83 height 24
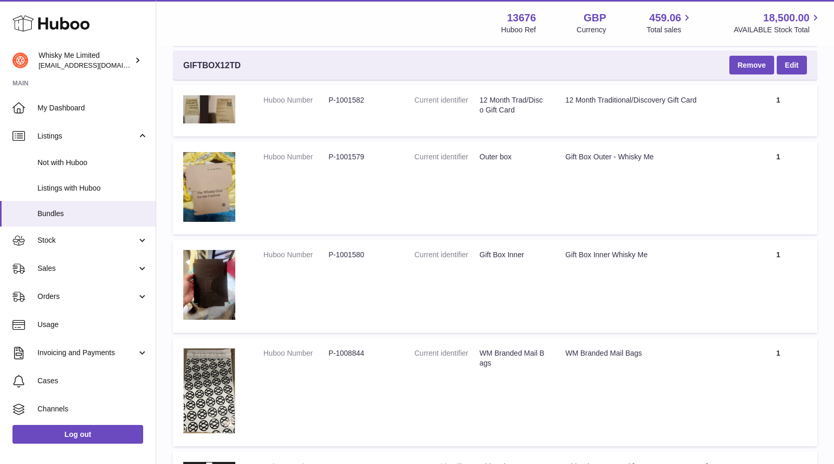
scroll to position [1152, 0]
drag, startPoint x: 527, startPoint y: 111, endPoint x: 479, endPoint y: 99, distance: 48.7
click at [479, 99] on dd "12 Month Trad/Disco Gift Card" at bounding box center [511, 105] width 65 height 20
copy dd "12 Month Trad/Disco Gift Card"
drag, startPoint x: 514, startPoint y: 158, endPoint x: 477, endPoint y: 157, distance: 36.4
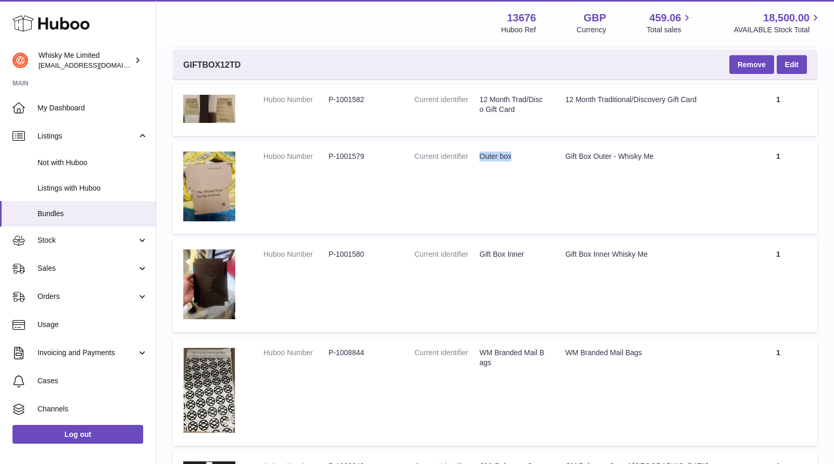
click at [477, 157] on dl "Current identifier Outer box" at bounding box center [479, 158] width 130 height 15
copy dl "Outer box"
drag, startPoint x: 528, startPoint y: 256, endPoint x: 481, endPoint y: 256, distance: 47.4
click at [481, 256] on dd "Gift Box Inner" at bounding box center [511, 254] width 65 height 10
copy dd "Gift Box Inner"
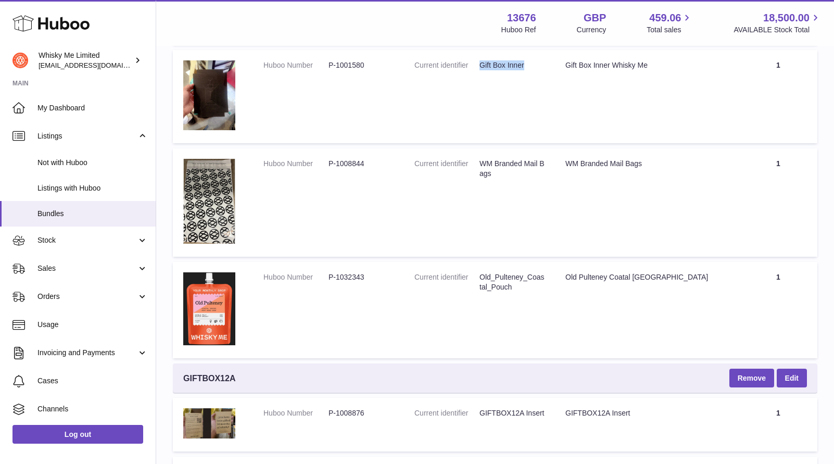
scroll to position [1347, 0]
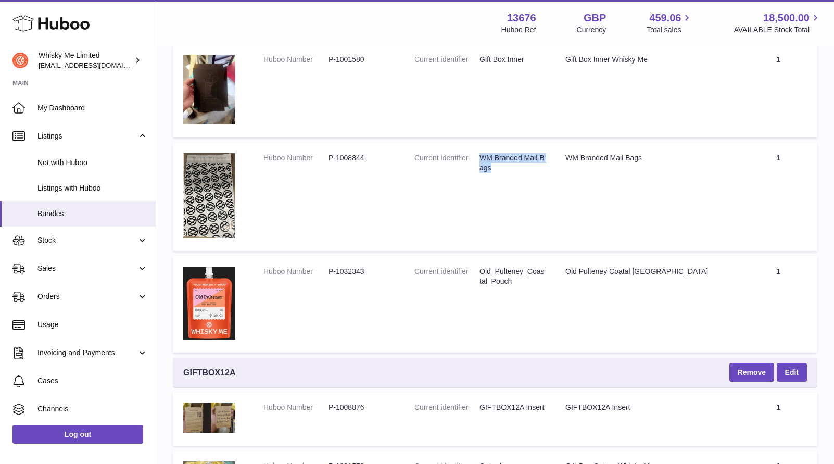
drag, startPoint x: 501, startPoint y: 171, endPoint x: 479, endPoint y: 157, distance: 25.8
click at [479, 157] on dd "WM Branded Mail Bags" at bounding box center [511, 163] width 65 height 20
copy dd "WM Branded Mail Bags"
click at [482, 238] on td "Current identifier WM Branded Mail Bags" at bounding box center [479, 197] width 151 height 109
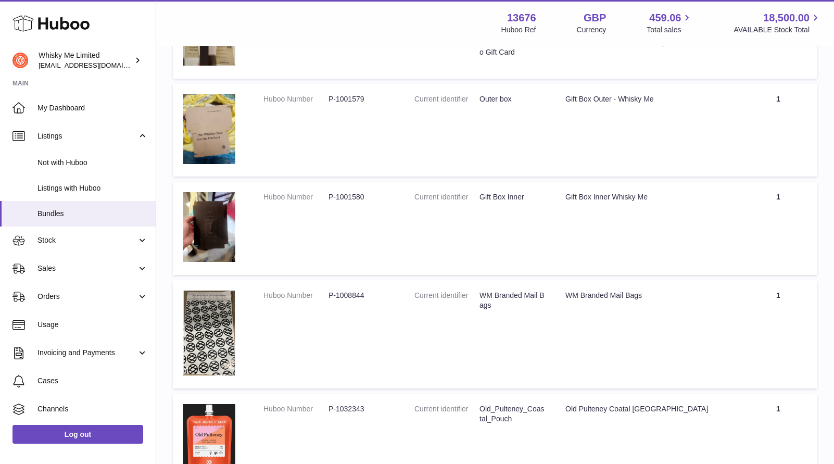
scroll to position [1056, 0]
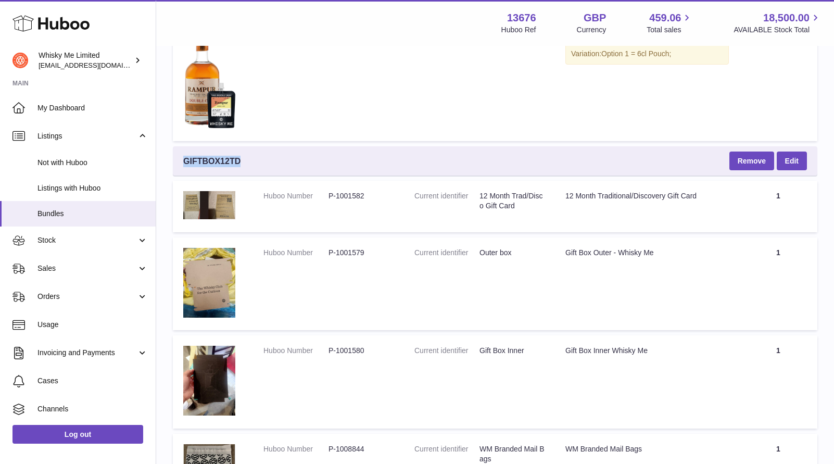
drag, startPoint x: 241, startPoint y: 160, endPoint x: 179, endPoint y: 161, distance: 61.4
click at [179, 161] on div "GIFTBOX12TD Remove Edit" at bounding box center [495, 160] width 645 height 29
copy span "GIFTBOX12TD"
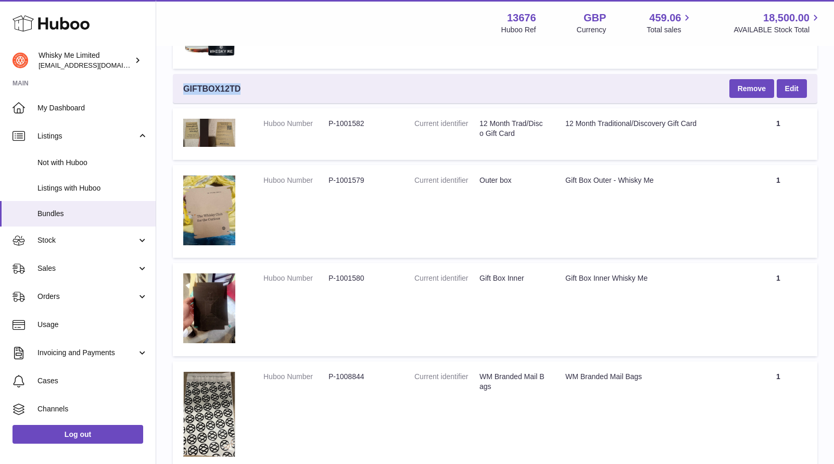
scroll to position [1100, 0]
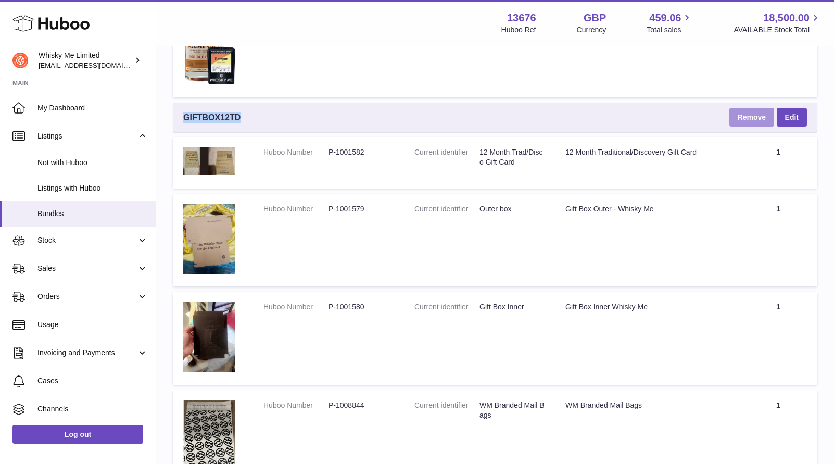
click at [756, 120] on button "Remove" at bounding box center [751, 117] width 45 height 19
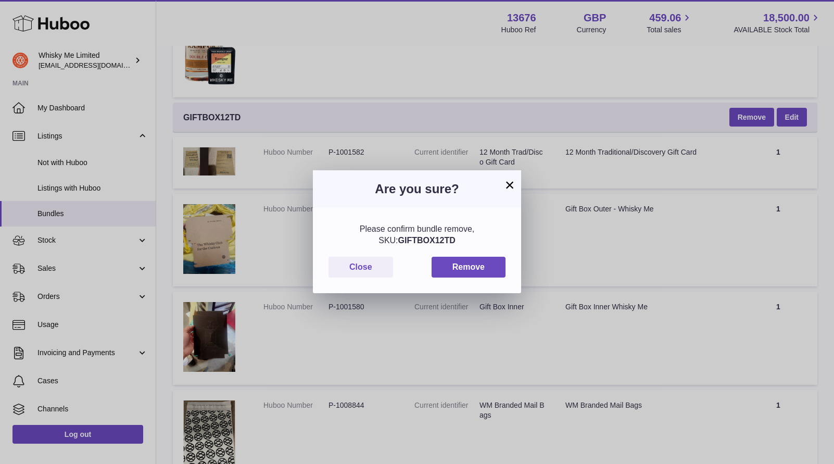
click at [498, 252] on div "Please confirm bundle remove, SKU: GIFTBOX12TD Close Remove" at bounding box center [417, 250] width 208 height 85
click at [490, 262] on button "Remove" at bounding box center [469, 267] width 74 height 21
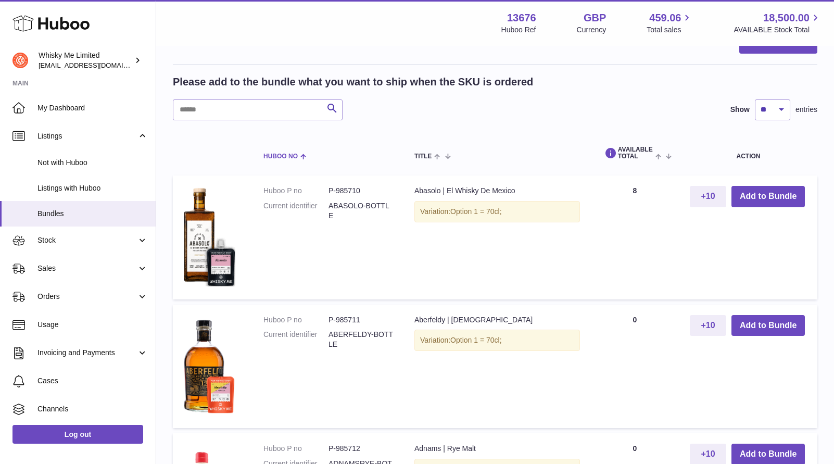
scroll to position [289, 0]
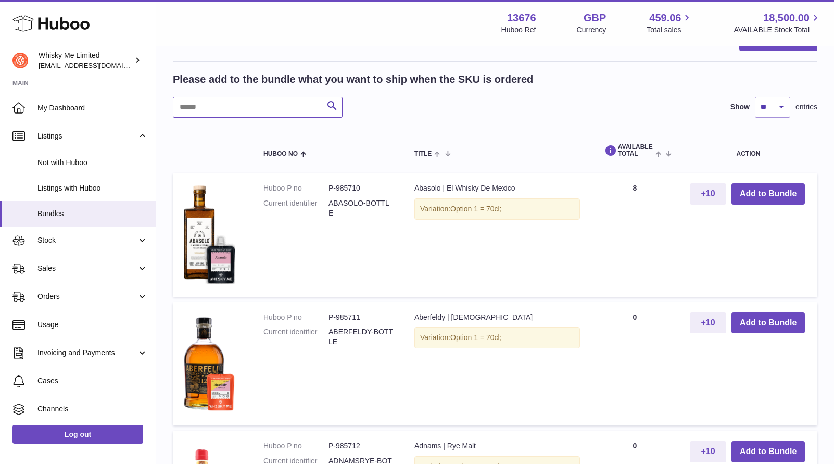
click at [271, 107] on input "text" at bounding box center [258, 107] width 170 height 21
paste input "**********"
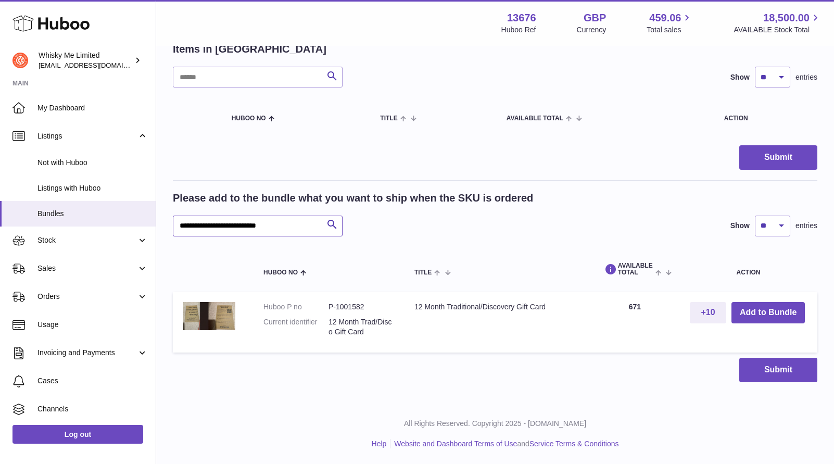
scroll to position [171, 0]
click at [759, 300] on td "+10 Add to Bundle" at bounding box center [748, 322] width 138 height 61
click at [759, 304] on button "Add to Bundle" at bounding box center [767, 312] width 73 height 21
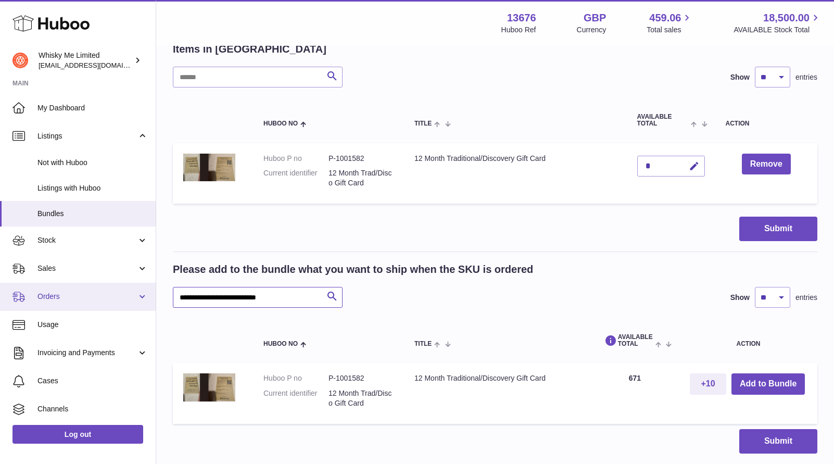
drag, startPoint x: 289, startPoint y: 293, endPoint x: 124, endPoint y: 293, distance: 165.6
click at [123, 293] on div "Huboo Whisky Me Limited orders@whiskyshop.com Main My Dashboard Listings Not wi…" at bounding box center [417, 182] width 834 height 706
paste input "text"
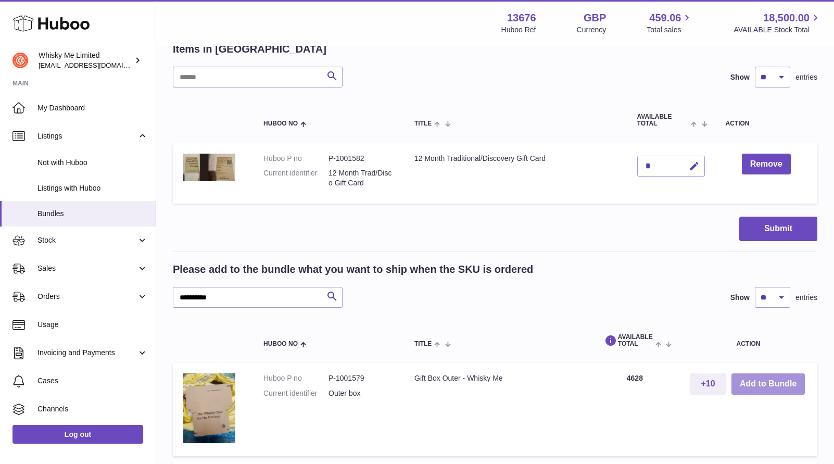
click at [774, 385] on button "Add to Bundle" at bounding box center [767, 383] width 73 height 21
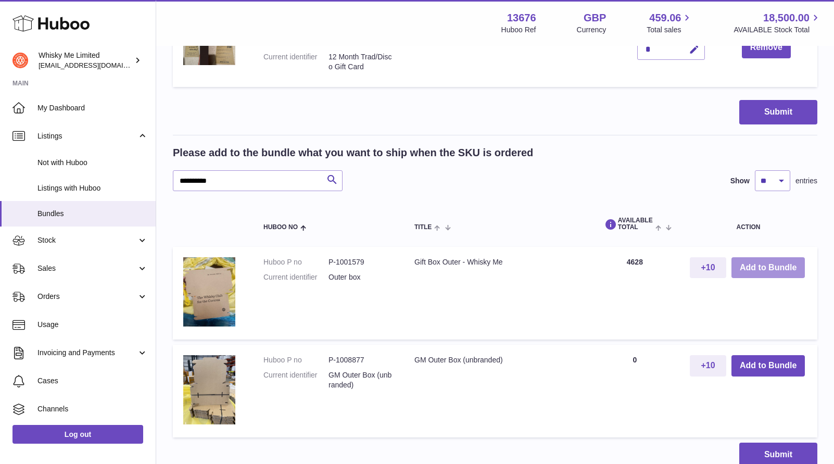
scroll to position [421, 0]
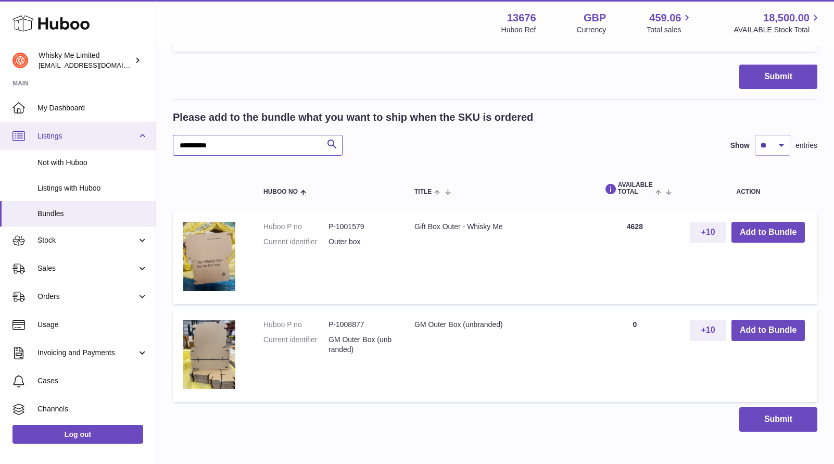
drag, startPoint x: 256, startPoint y: 148, endPoint x: 132, endPoint y: 148, distance: 123.9
click at [132, 148] on div "Huboo Whisky Me Limited orders@whiskyshop.com Main My Dashboard Listings Not wi…" at bounding box center [417, 46] width 834 height 935
paste input "*****"
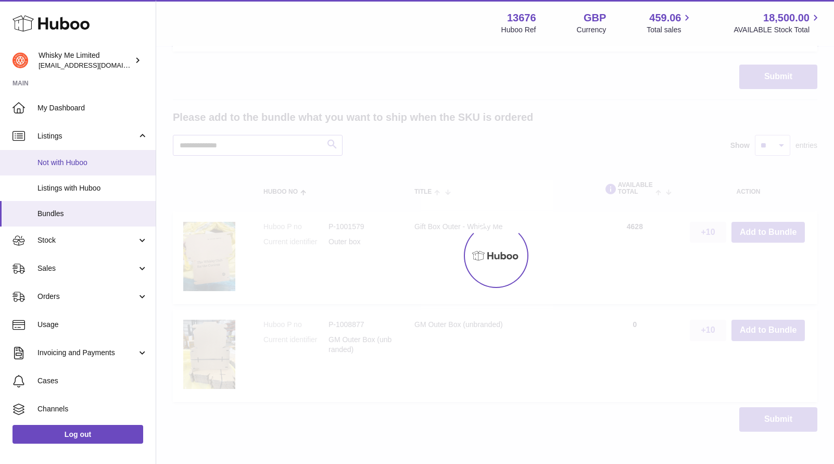
scroll to position [372, 0]
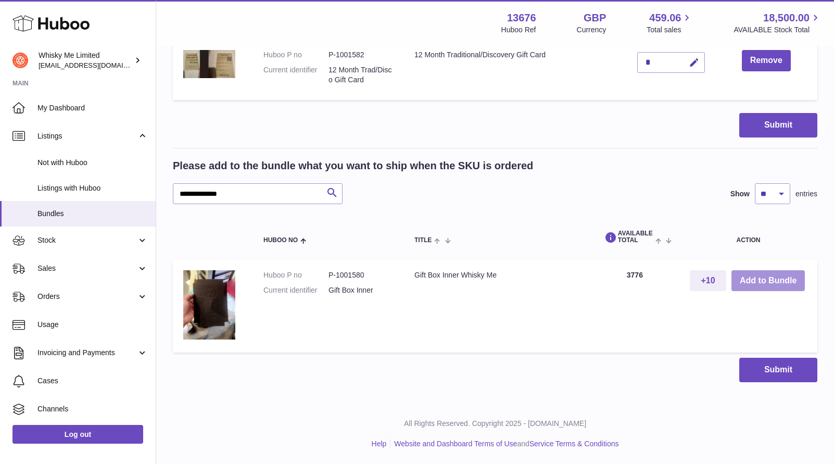
click at [791, 284] on button "Add to Bundle" at bounding box center [767, 280] width 73 height 21
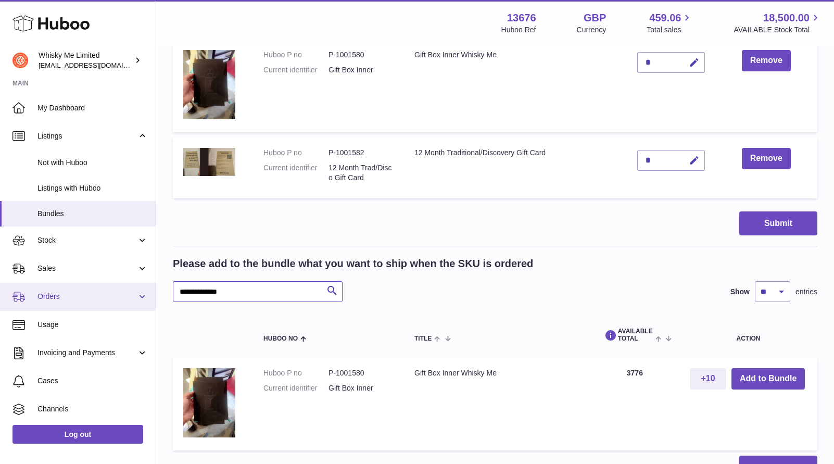
drag, startPoint x: 273, startPoint y: 288, endPoint x: 134, endPoint y: 289, distance: 138.5
click at [134, 289] on div "Huboo Whisky Me Limited orders@whiskyshop.com Main My Dashboard Listings Not wi…" at bounding box center [417, 95] width 834 height 935
paste input "******"
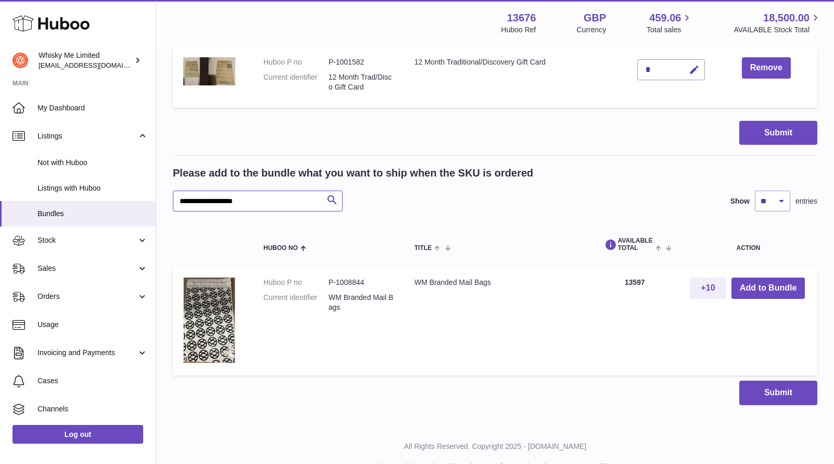
scroll to position [475, 0]
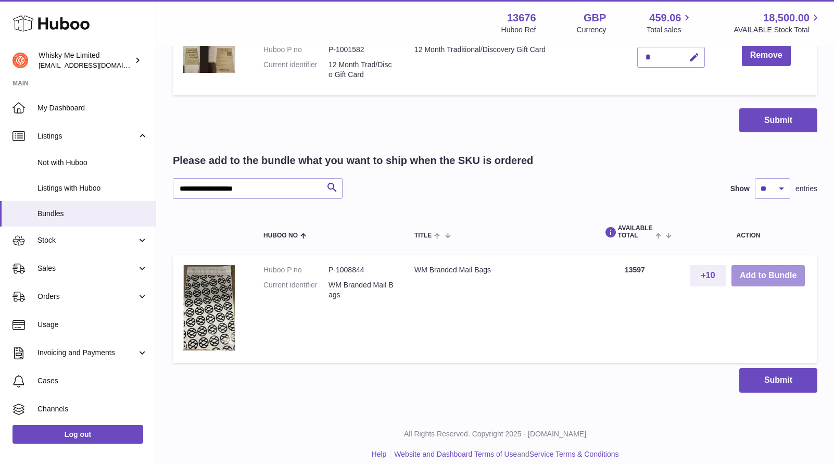
click at [746, 272] on button "Add to Bundle" at bounding box center [767, 275] width 73 height 21
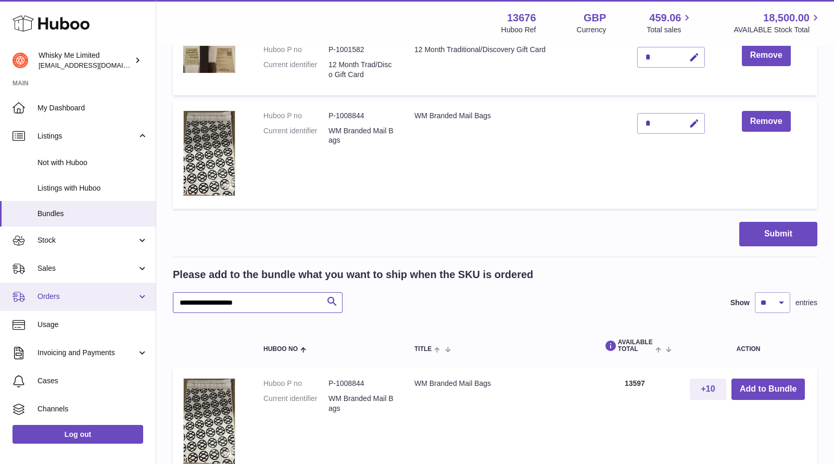
drag, startPoint x: 264, startPoint y: 305, endPoint x: 106, endPoint y: 283, distance: 160.2
click at [105, 283] on div "Huboo Whisky Me Limited orders@whiskyshop.com Main My Dashboard Listings Not wi…" at bounding box center [417, 57] width 834 height 1064
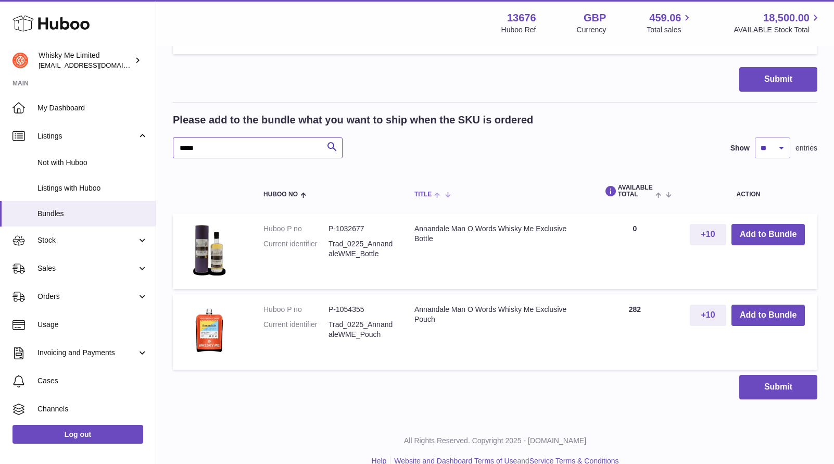
scroll to position [633, 0]
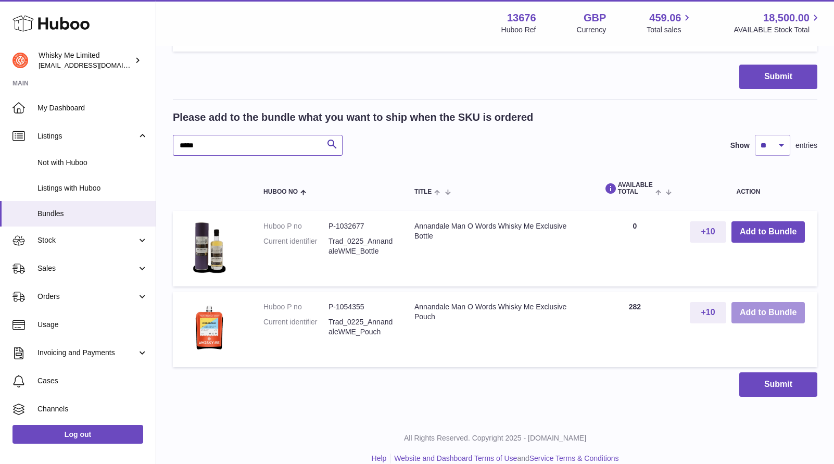
type input "*****"
click at [778, 310] on button "Add to Bundle" at bounding box center [767, 312] width 73 height 21
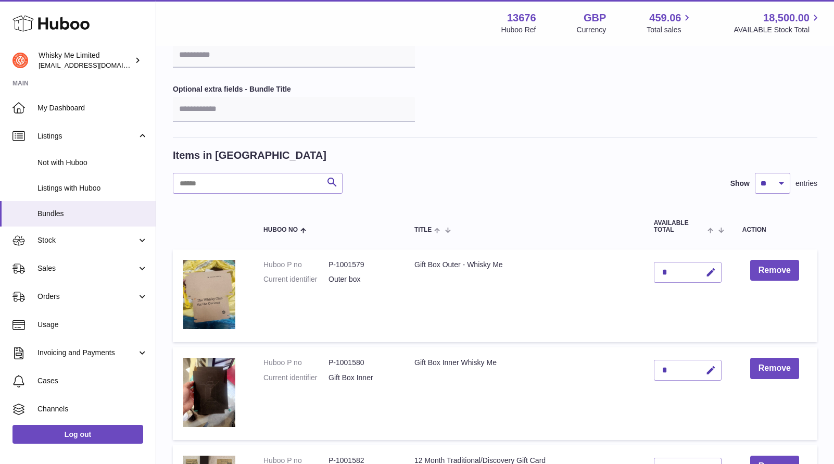
scroll to position [0, 0]
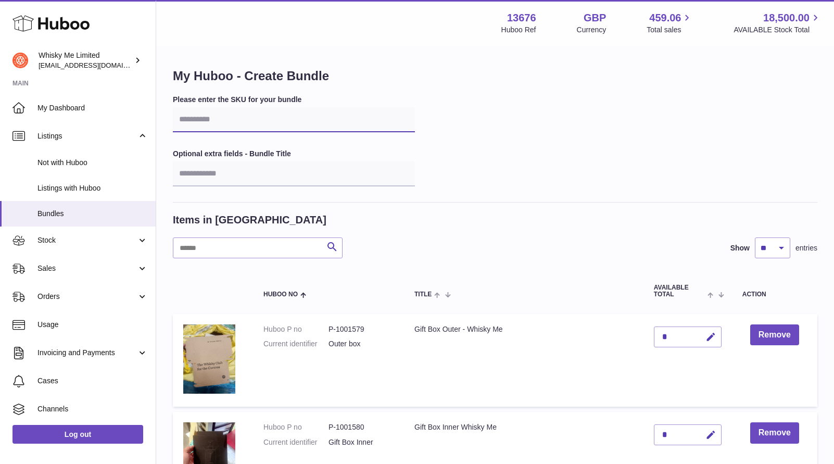
click at [289, 124] on input "text" at bounding box center [294, 119] width 242 height 25
paste input "**********"
type input "**********"
click at [347, 174] on input "text" at bounding box center [294, 173] width 242 height 25
paste input "**********"
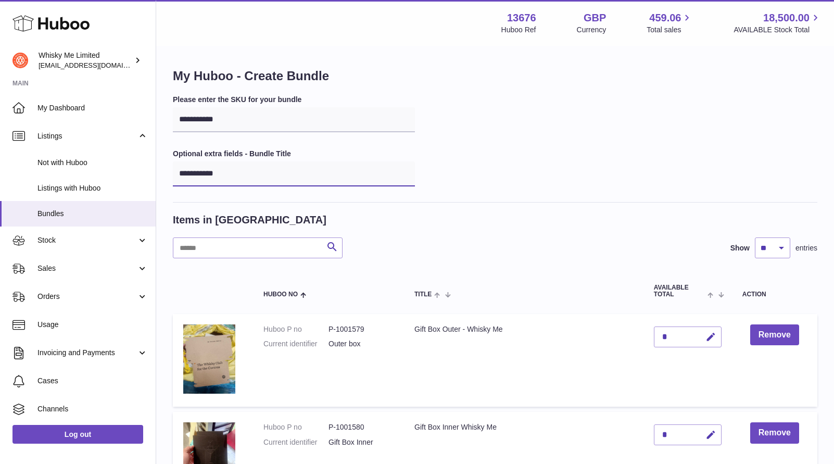
type input "**********"
click at [506, 123] on div "**********" at bounding box center [495, 149] width 645 height 108
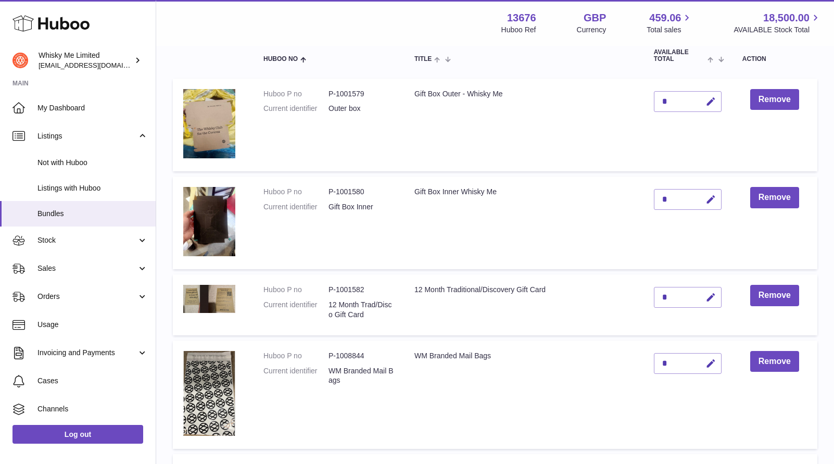
scroll to position [385, 0]
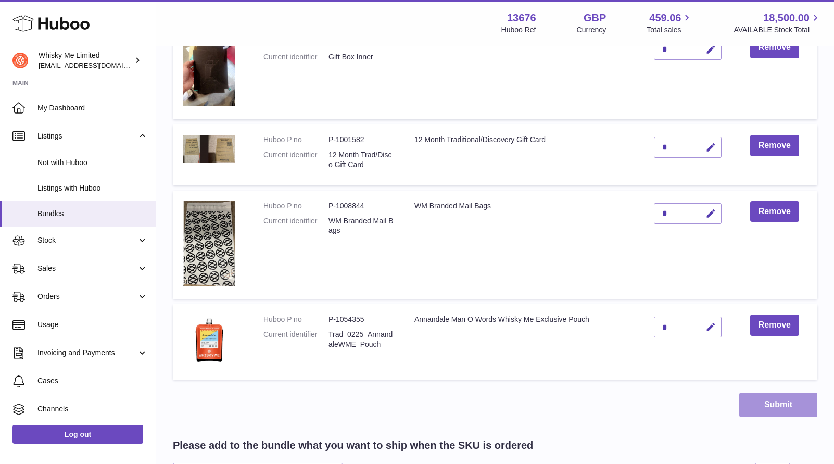
click at [759, 398] on button "Submit" at bounding box center [778, 405] width 78 height 24
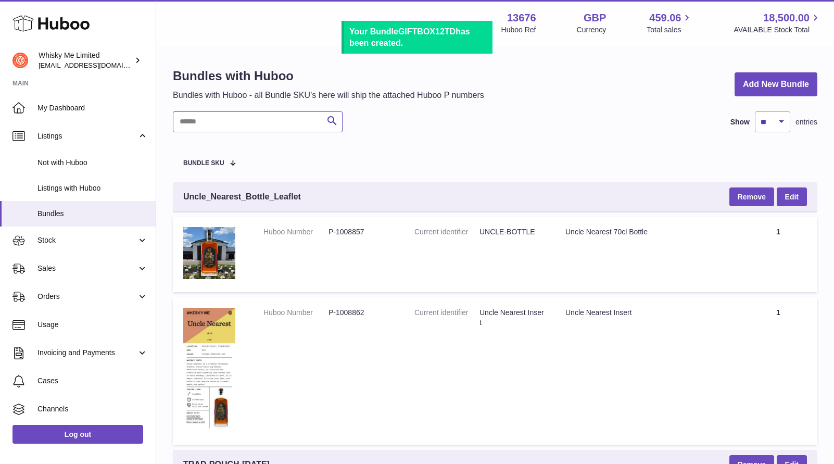
click at [245, 123] on input "text" at bounding box center [258, 121] width 170 height 21
type input "****"
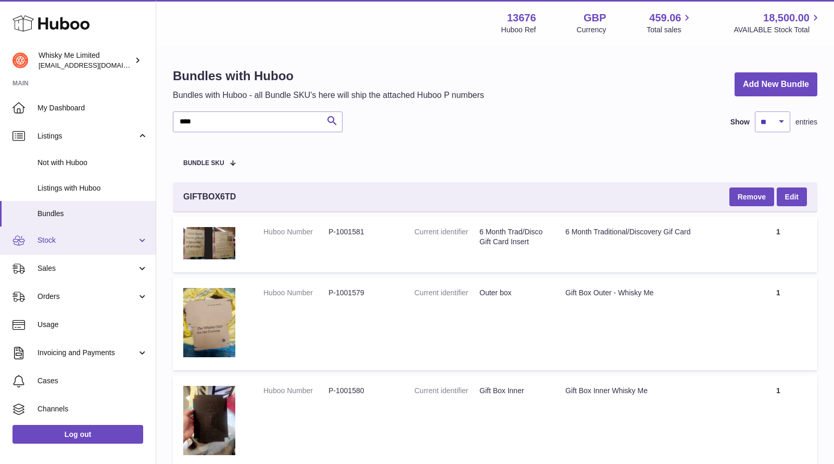
click at [99, 227] on link "Stock" at bounding box center [78, 240] width 156 height 28
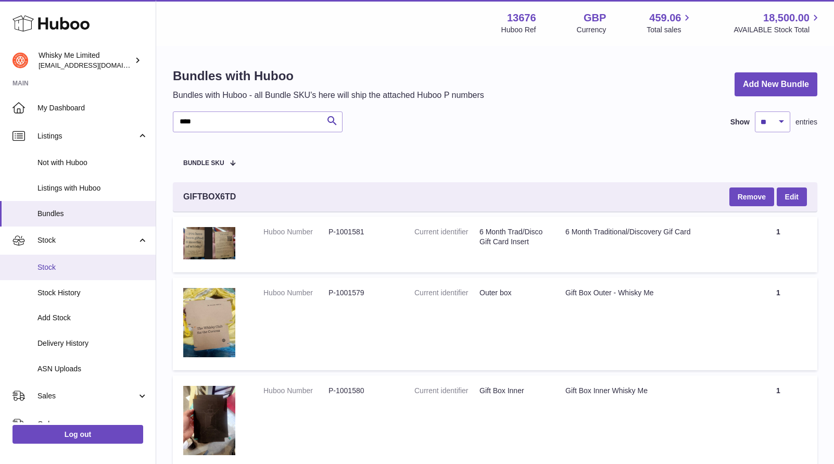
click at [104, 267] on span "Stock" at bounding box center [92, 267] width 110 height 10
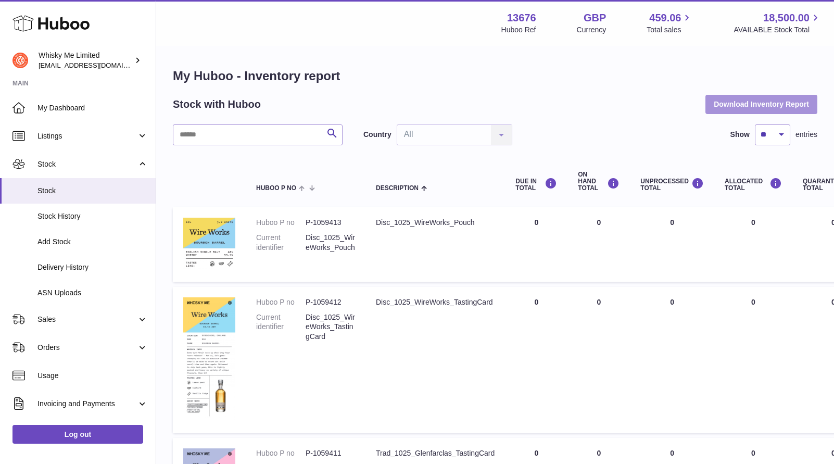
click at [755, 105] on button "Download Inventory Report" at bounding box center [761, 104] width 112 height 19
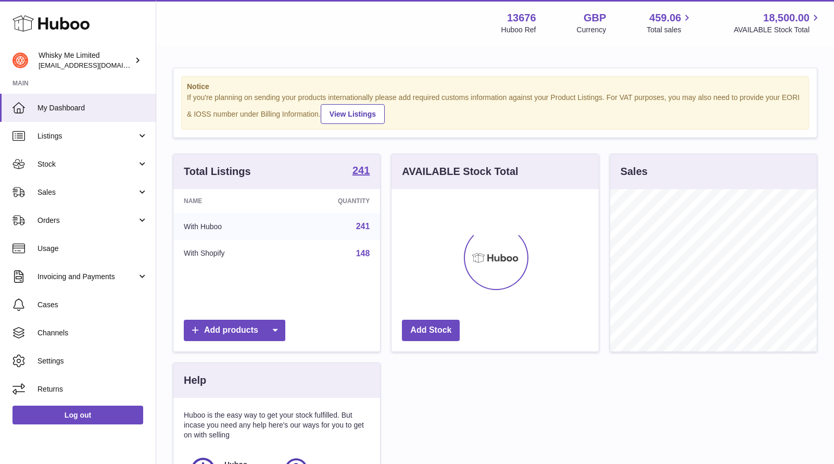
scroll to position [162, 207]
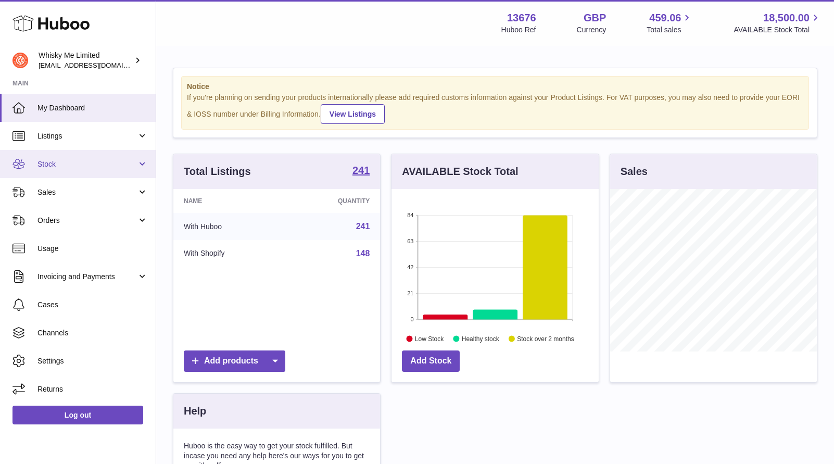
click at [70, 166] on span "Stock" at bounding box center [86, 164] width 99 height 10
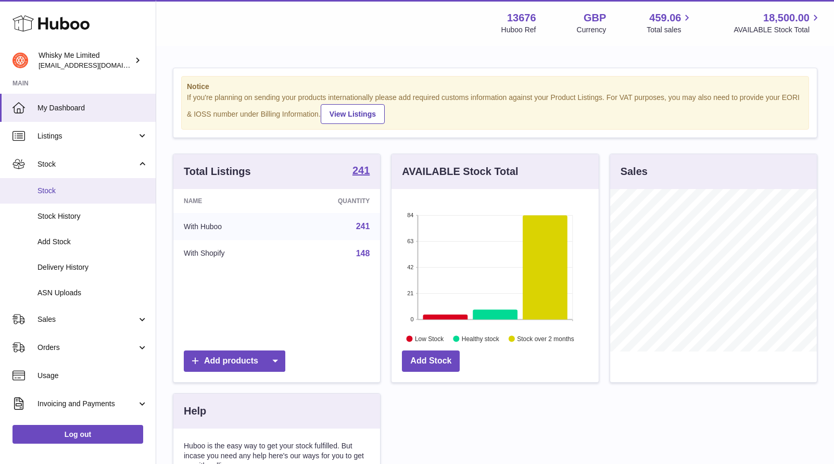
click at [77, 187] on span "Stock" at bounding box center [92, 191] width 110 height 10
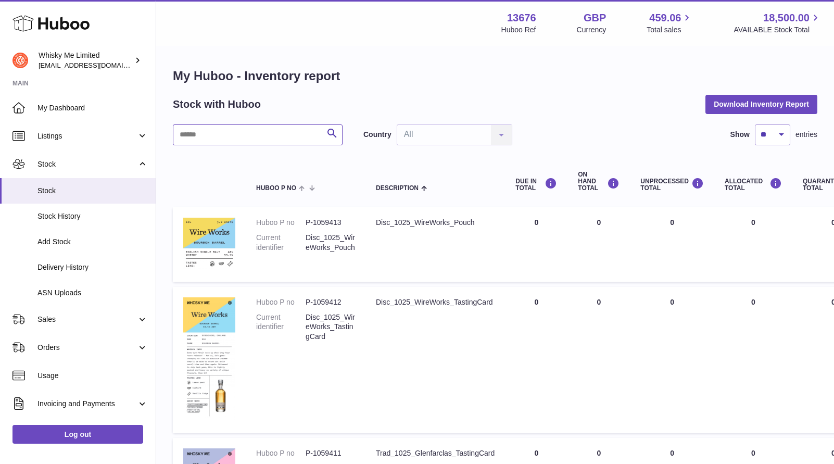
click at [254, 140] on input "text" at bounding box center [258, 134] width 170 height 21
type input "******"
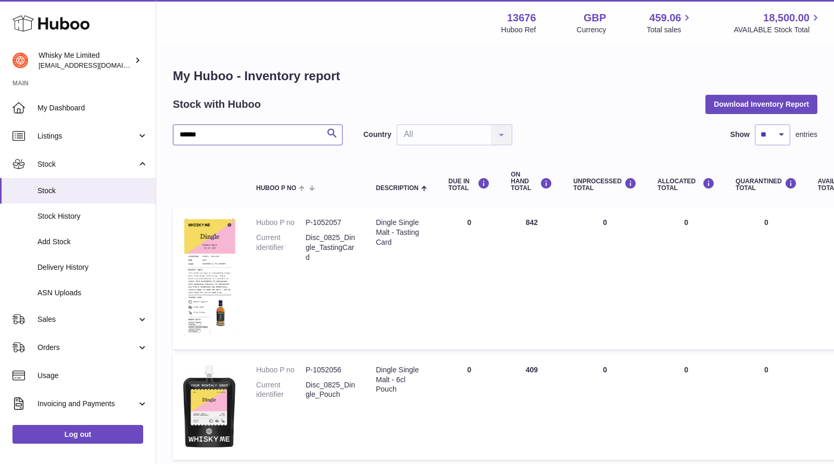
scroll to position [83, 0]
